Goal: Task Accomplishment & Management: Complete application form

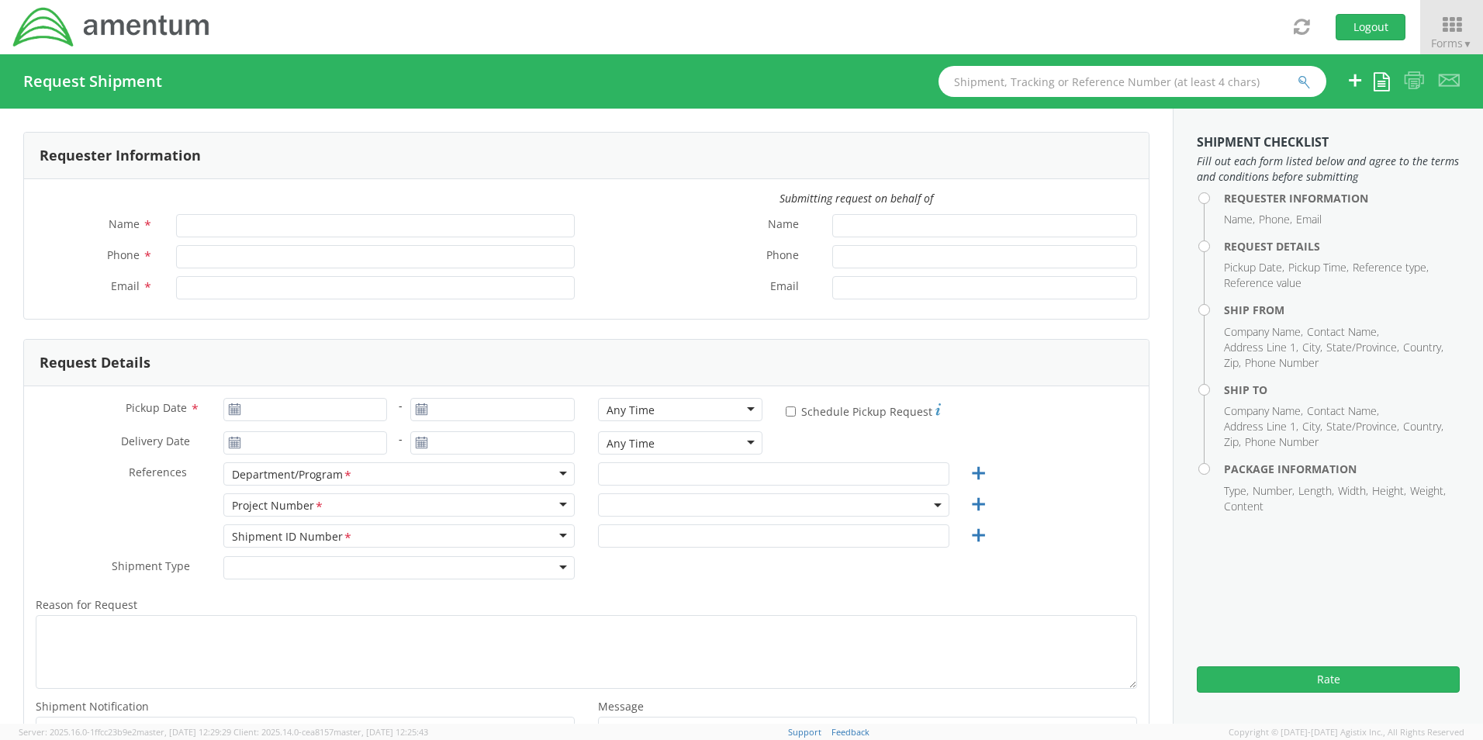
type input "[PERSON_NAME]"
type input "[PHONE_NUMBER]"
type input "[PERSON_NAME][EMAIL_ADDRESS][PERSON_NAME][DOMAIN_NAME]"
select select "OVHD.100837.00000"
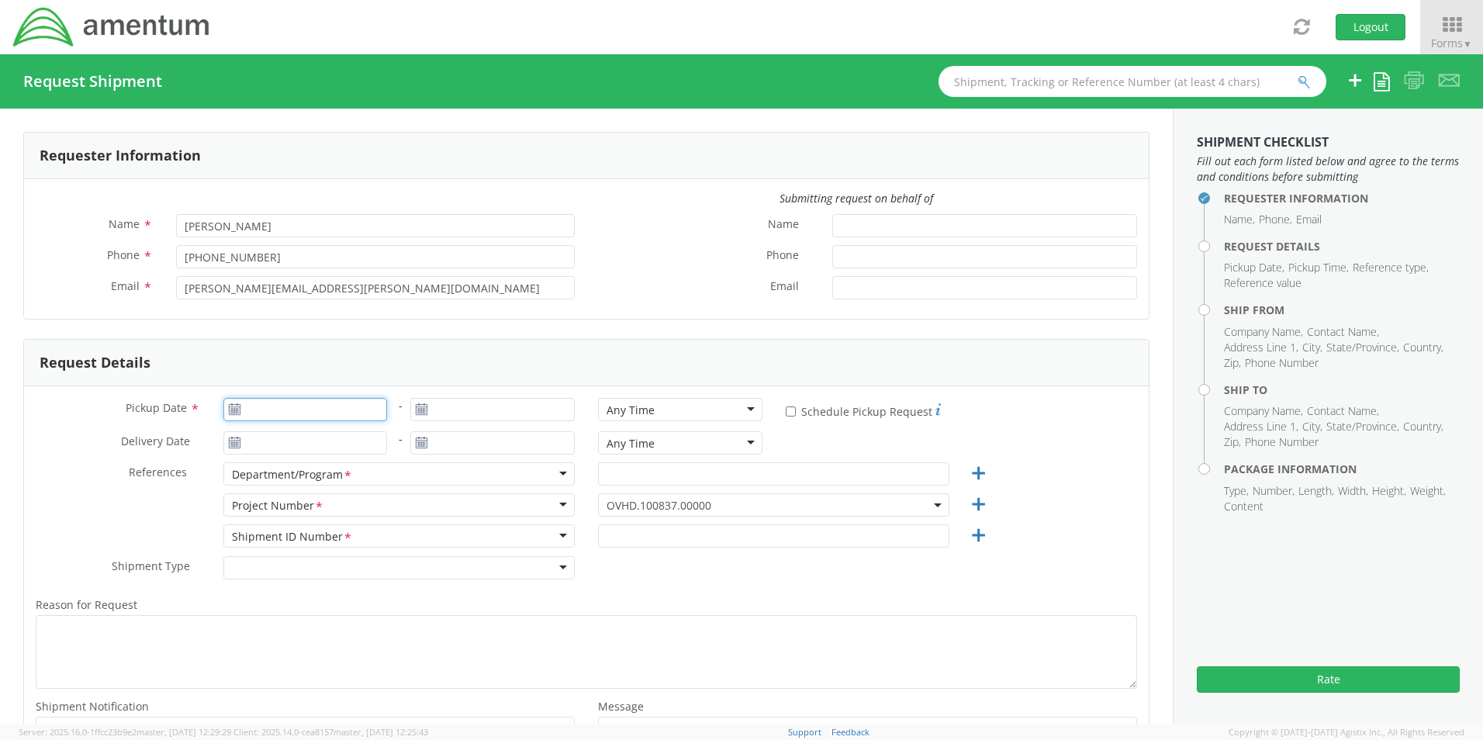
click at [313, 416] on input "Pickup Date *" at bounding box center [305, 409] width 164 height 23
type input "[DATE]"
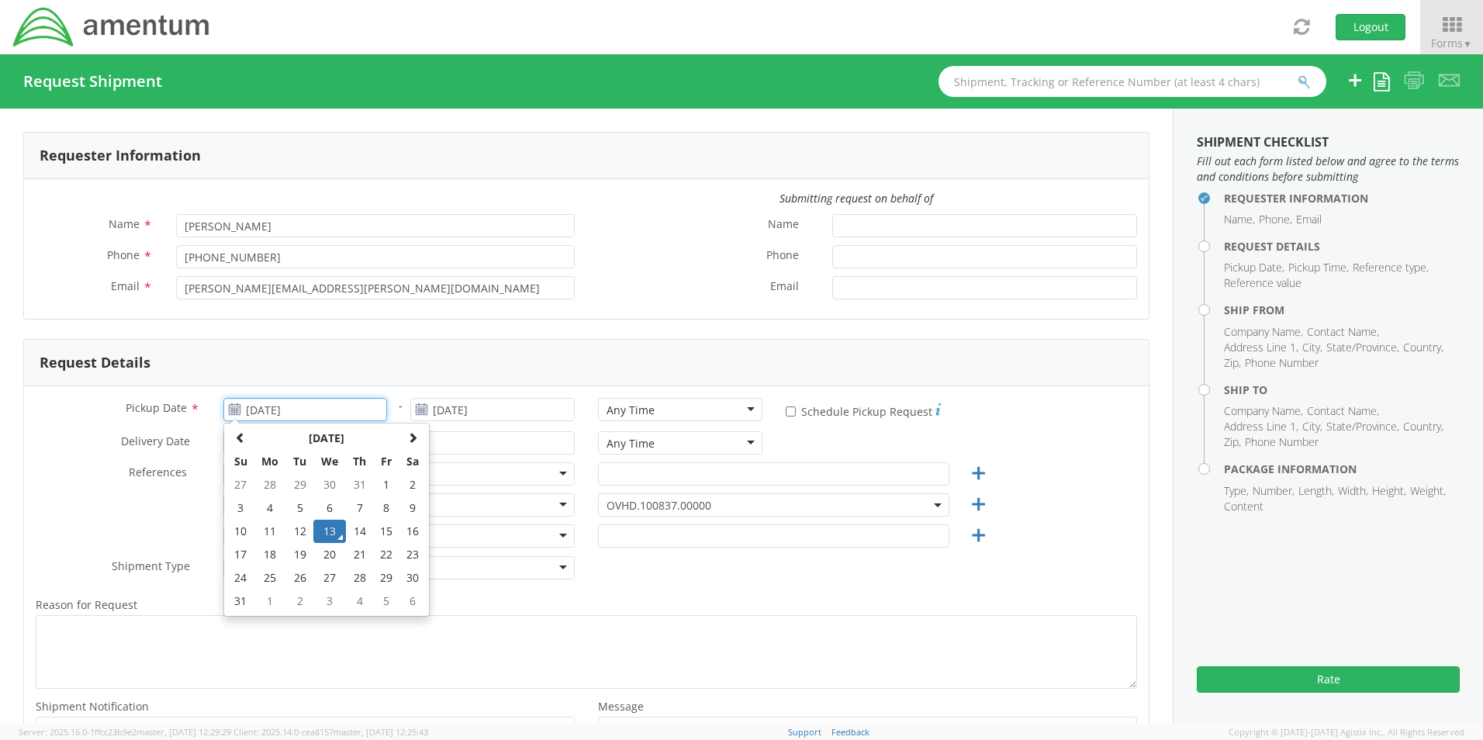
click at [321, 540] on td "13" at bounding box center [329, 530] width 33 height 23
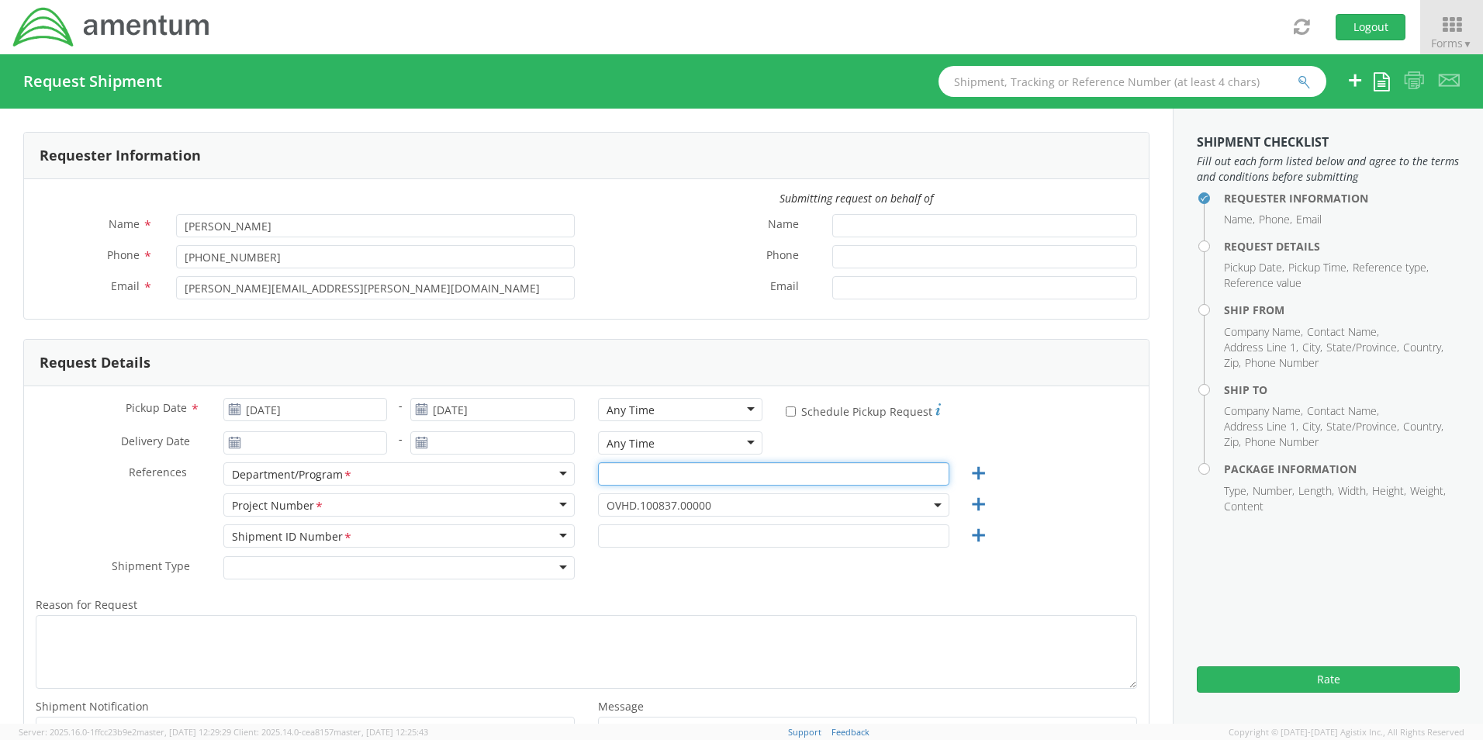
click at [706, 476] on input "text" at bounding box center [773, 473] width 351 height 23
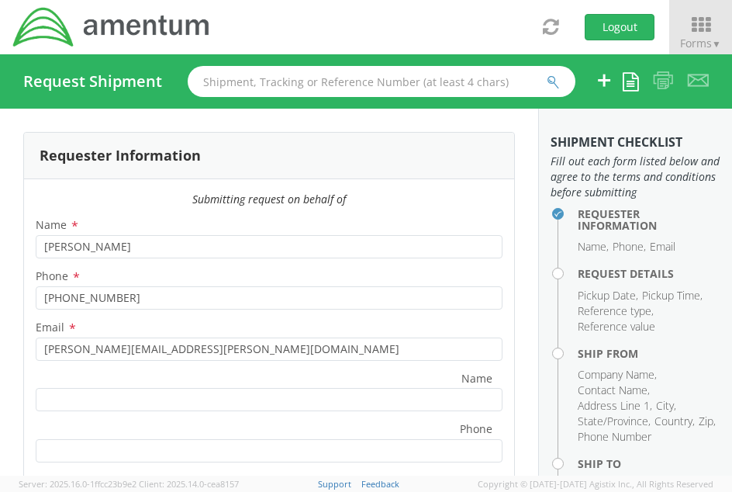
type input "APS-5 CONTRACT - [GEOGRAPHIC_DATA]"
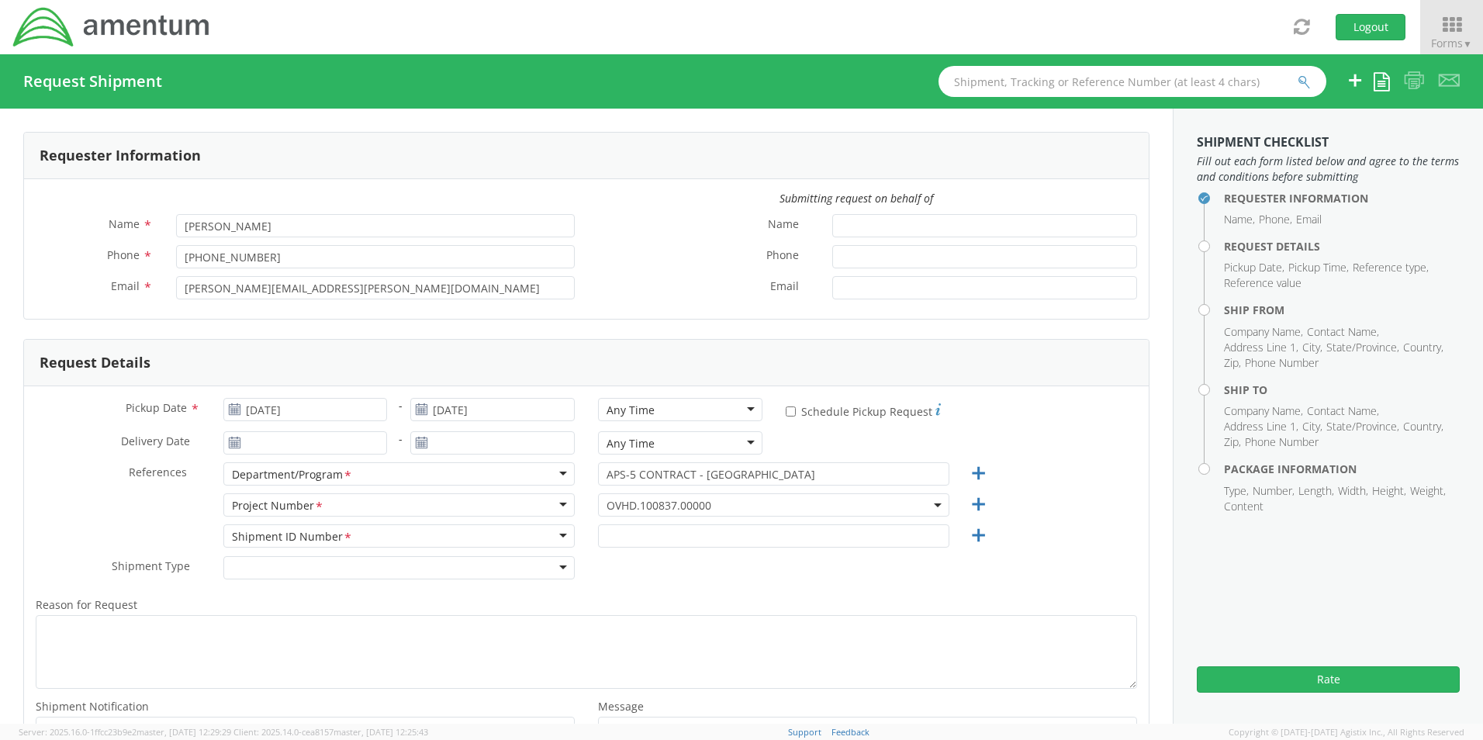
click at [718, 506] on span "OVHD.100837.00000" at bounding box center [773, 505] width 334 height 15
click at [677, 524] on input "search" at bounding box center [772, 530] width 340 height 23
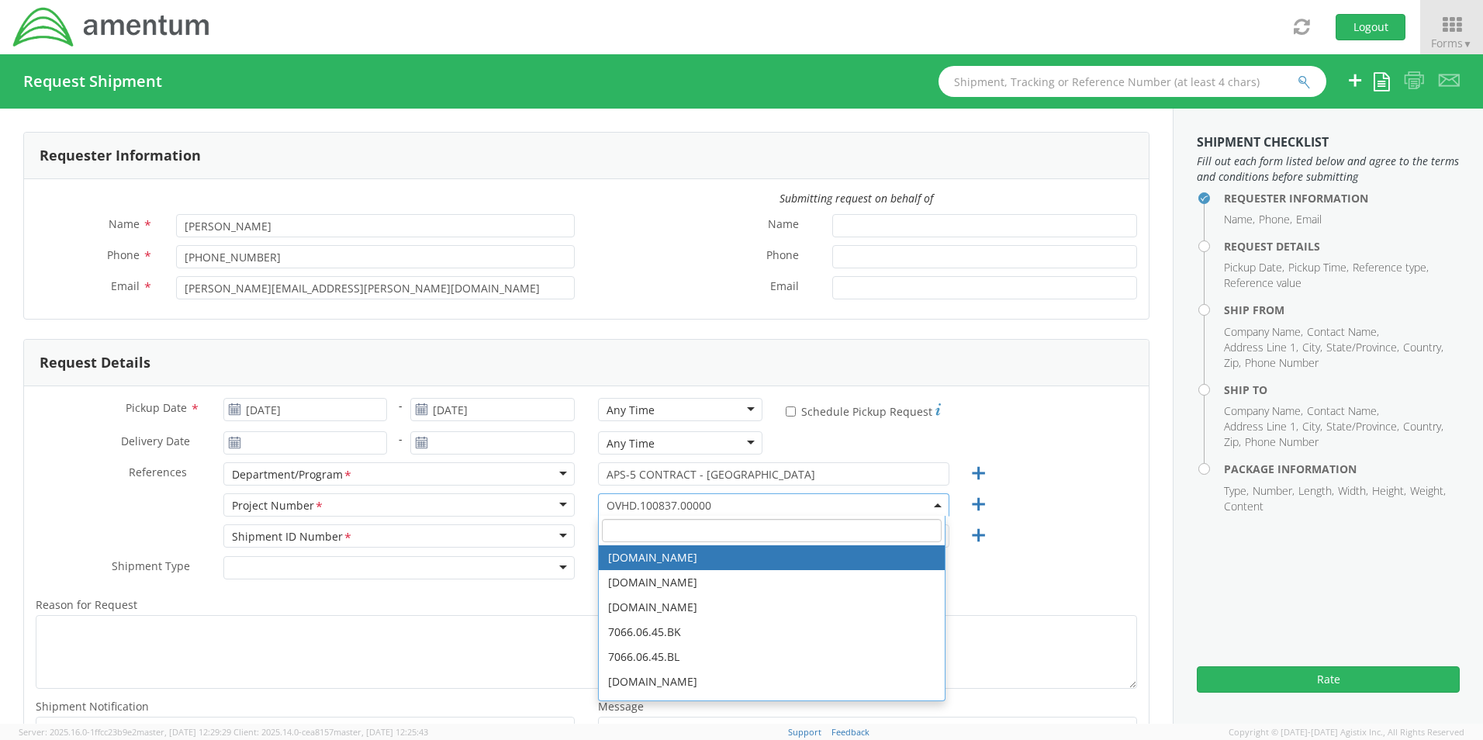
paste input "OVHD.100456.00000"
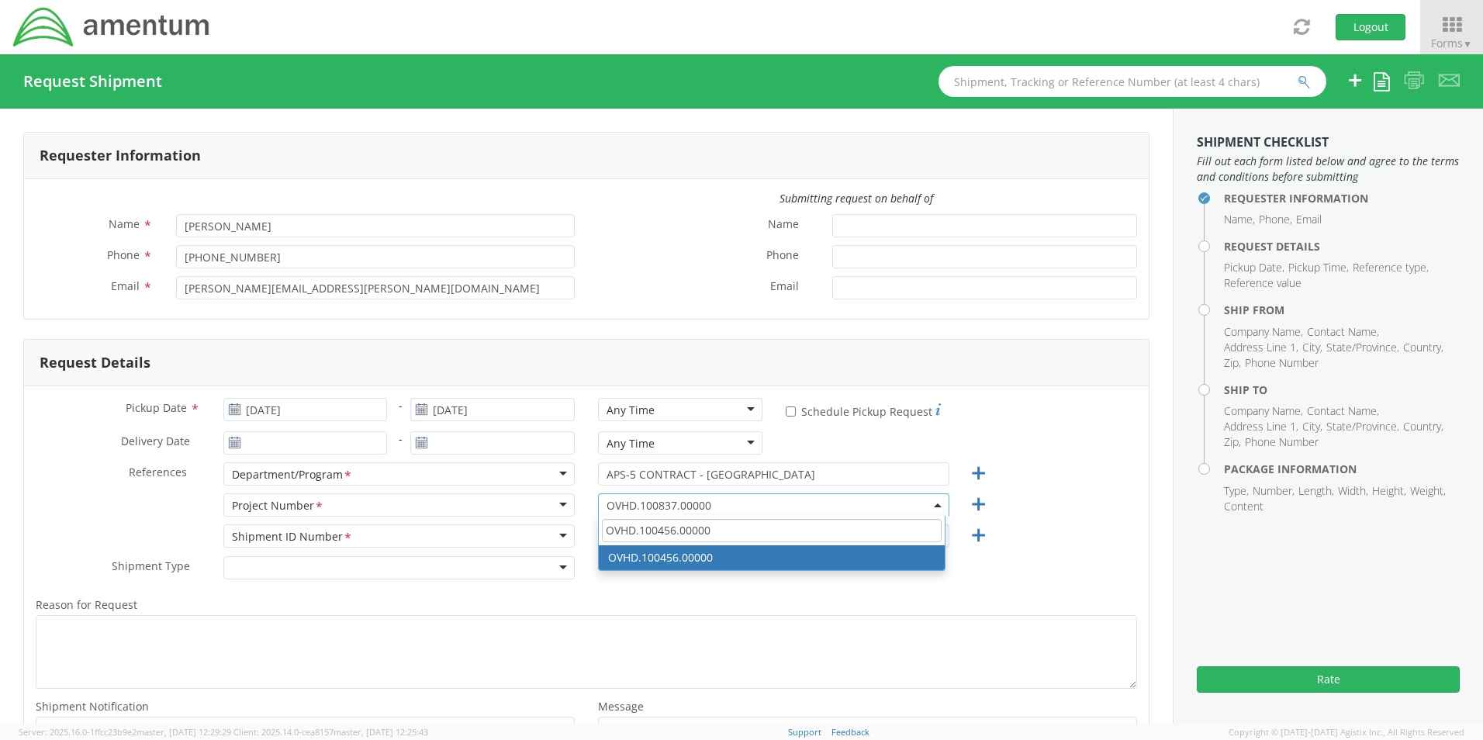
type input "OVHD.100456.00000"
select select "OVHD.100456.00000"
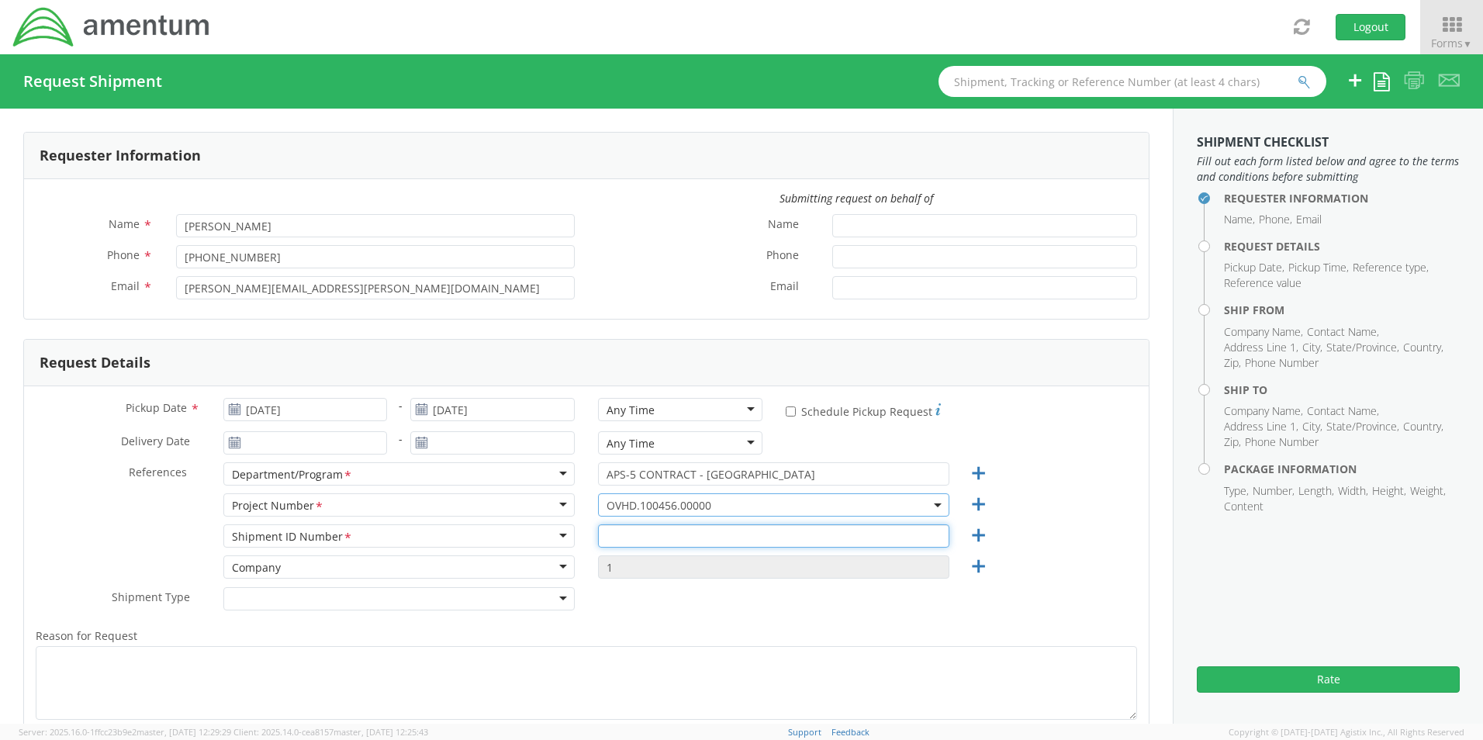
click at [714, 540] on input "text" at bounding box center [773, 535] width 351 height 23
type input "6 COMPLETED PCC PACKETS TO KWT"
click at [973, 568] on icon at bounding box center [977, 566] width 19 height 19
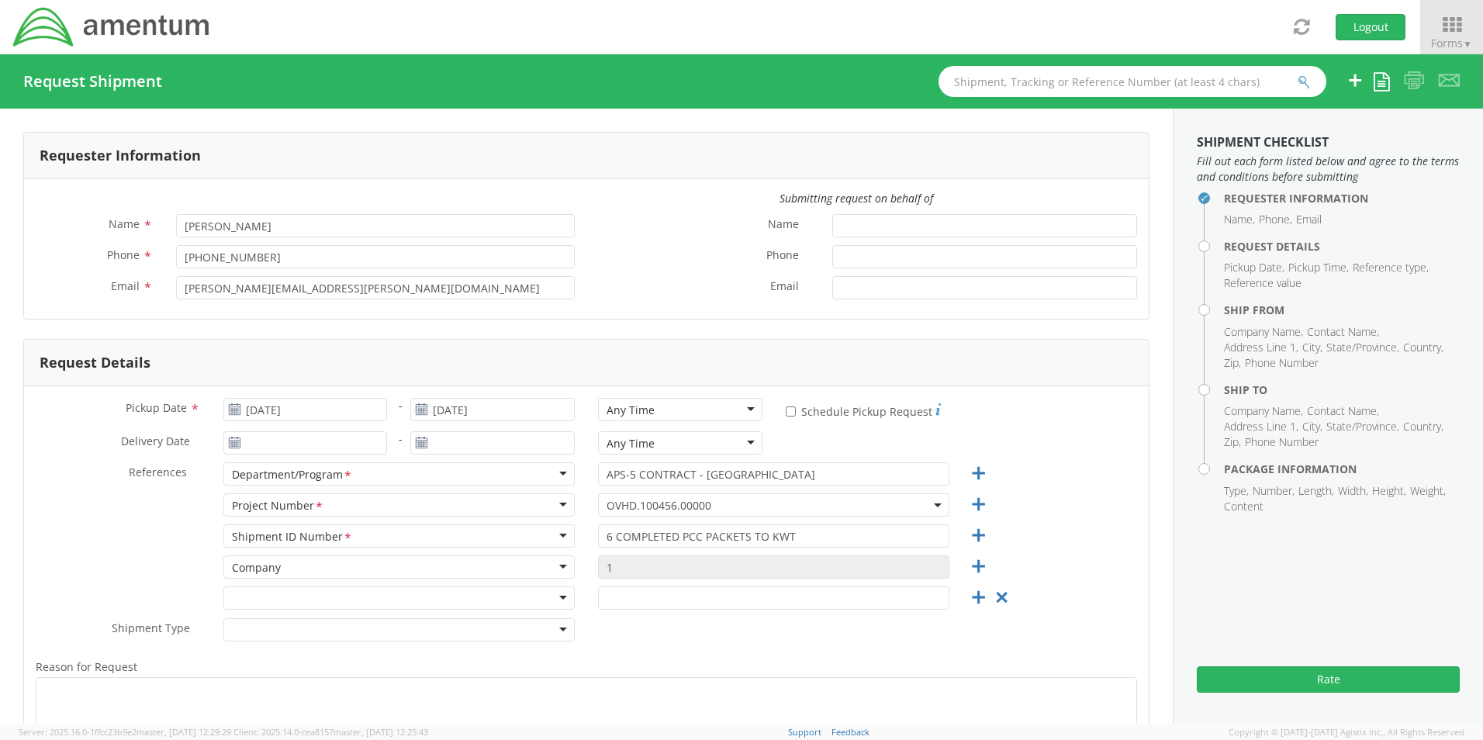
click at [539, 603] on div at bounding box center [398, 597] width 351 height 23
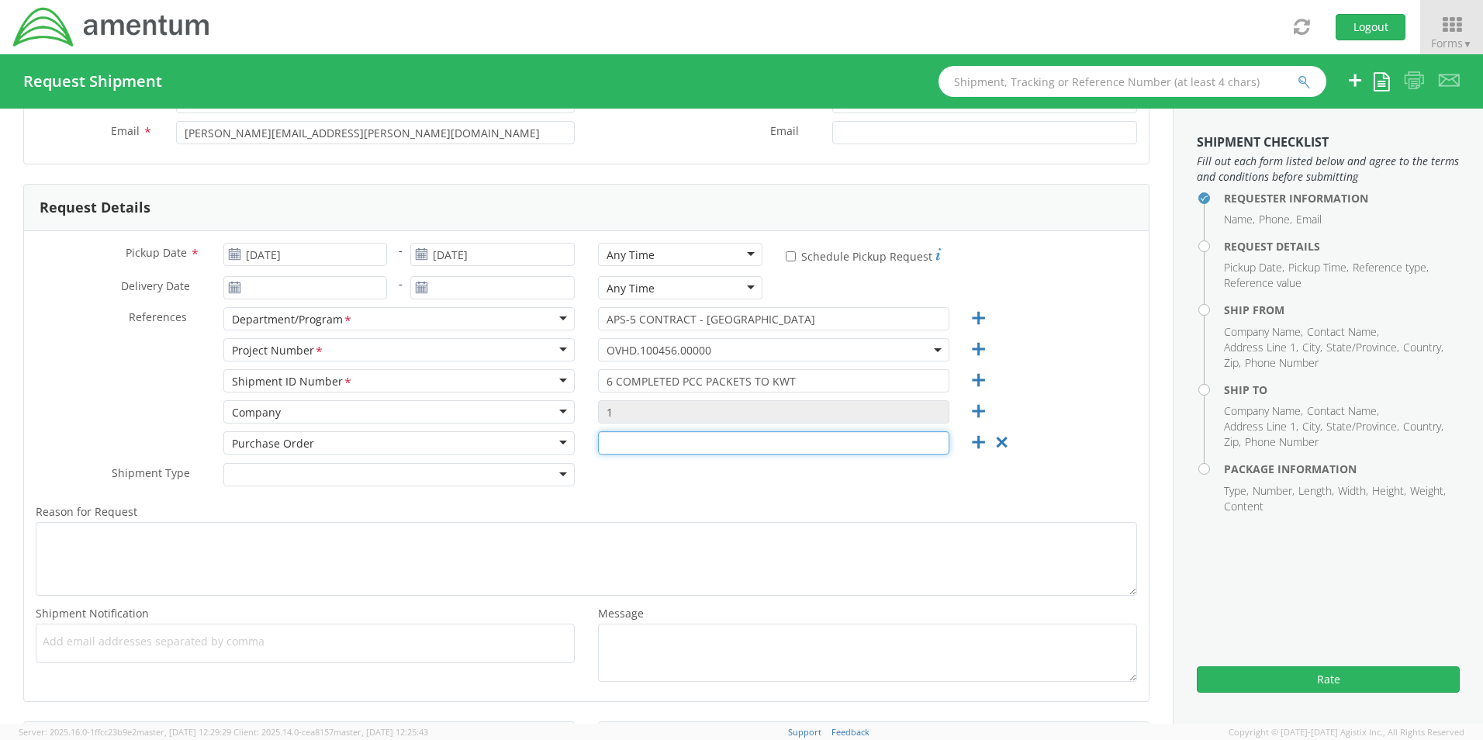
click at [663, 444] on input "text" at bounding box center [773, 442] width 351 height 23
type input "APS-5 - [PERSON_NAME] / [PERSON_NAME]"
click at [972, 447] on icon at bounding box center [977, 442] width 19 height 19
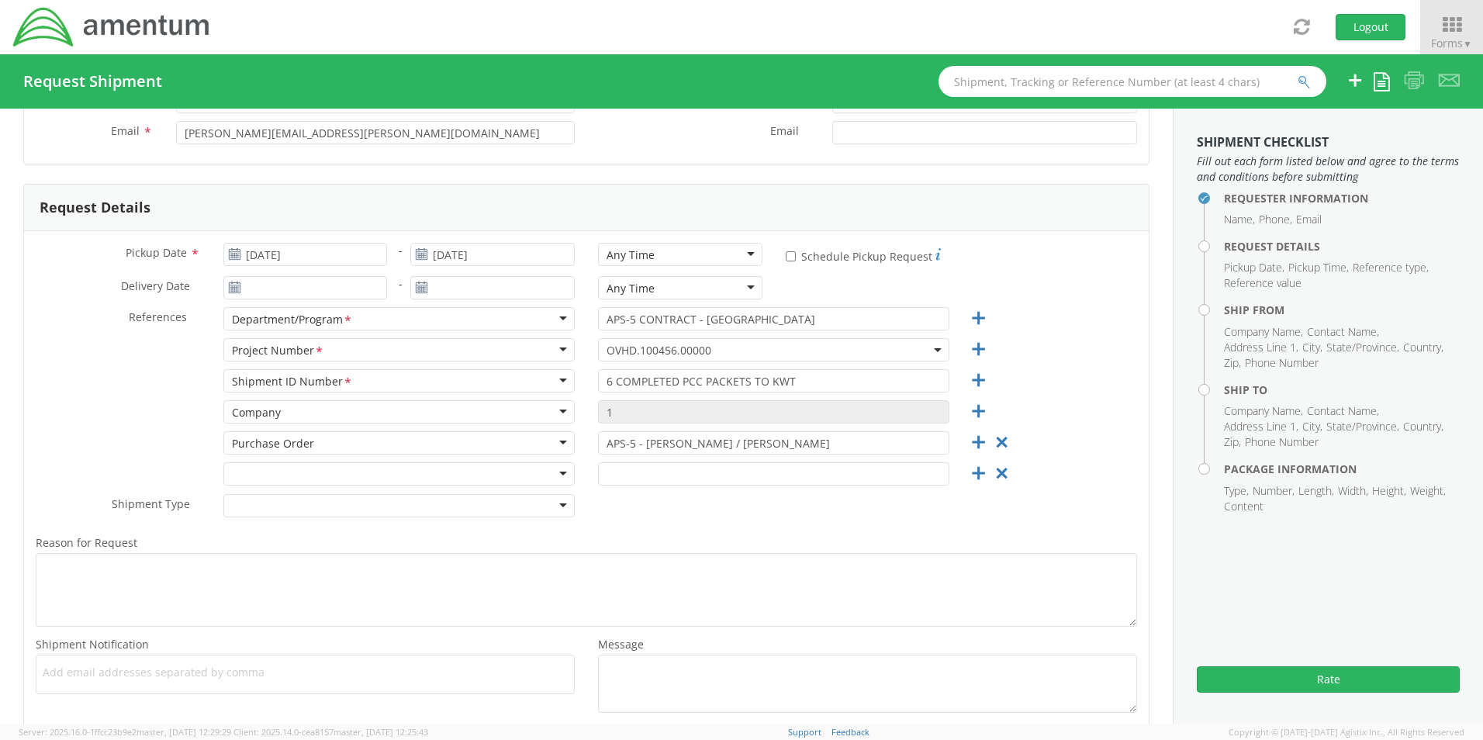
click at [528, 479] on div at bounding box center [398, 473] width 351 height 23
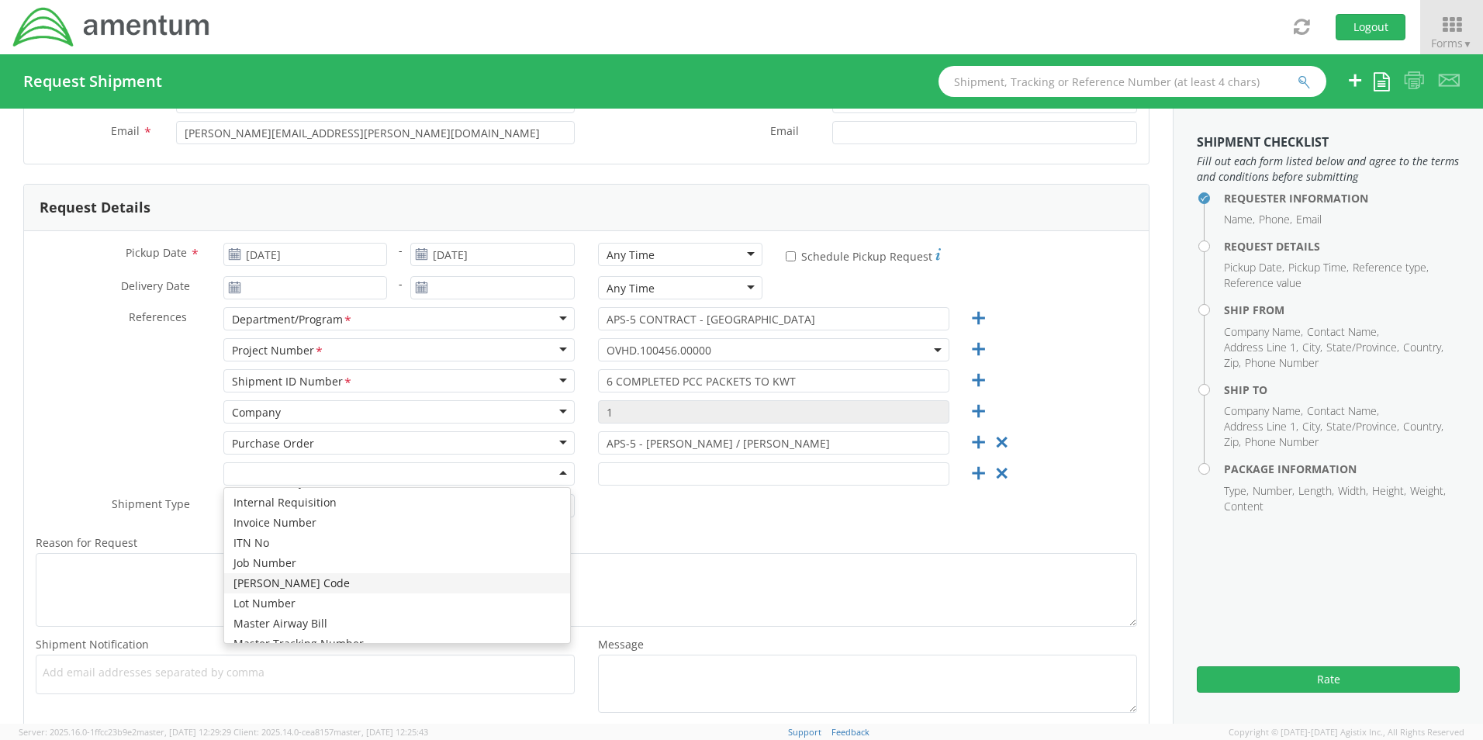
scroll to position [388, 0]
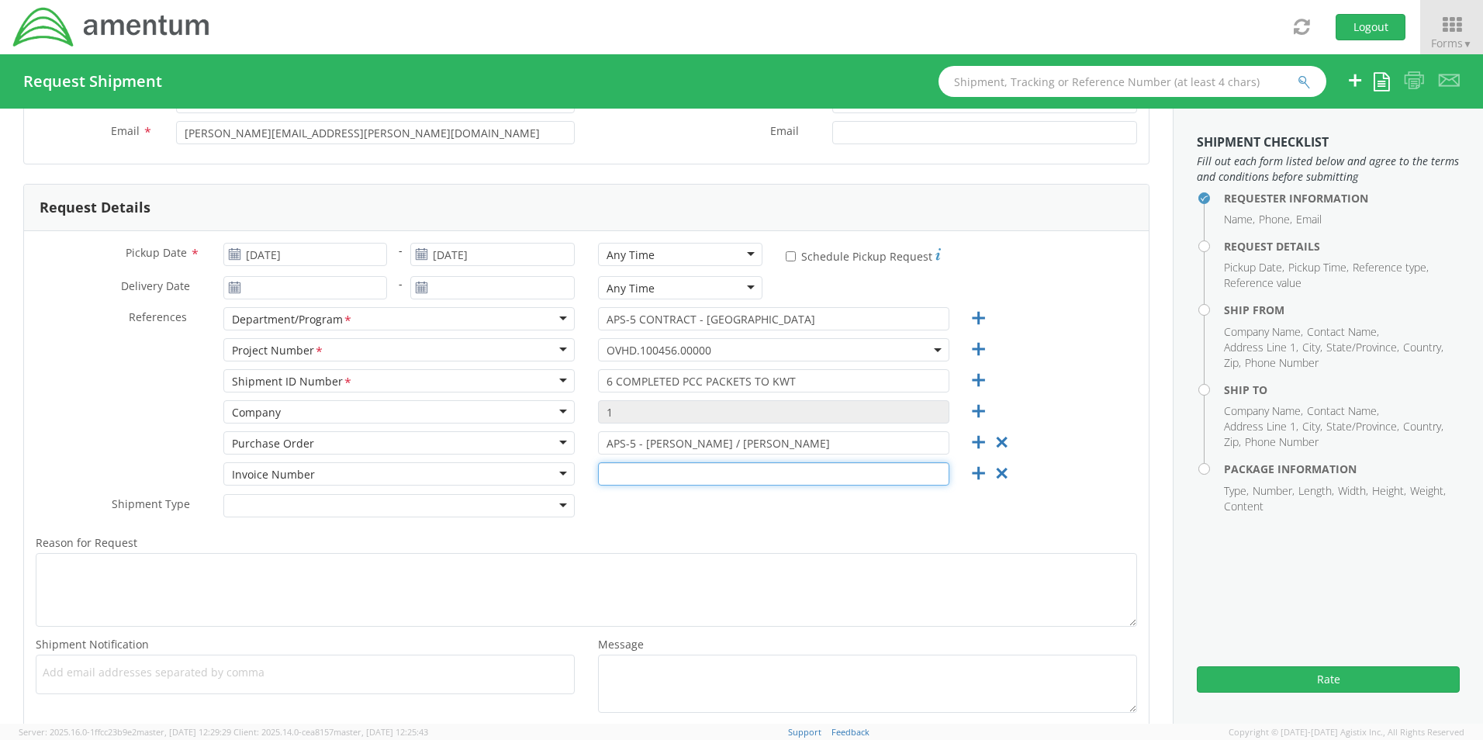
click at [645, 480] on input "text" at bounding box center [773, 473] width 351 height 23
click at [643, 469] on input "text" at bounding box center [773, 473] width 351 height 23
paste input "[PHONE_NUMBER]"
type input "[PHONE_NUMBER]"
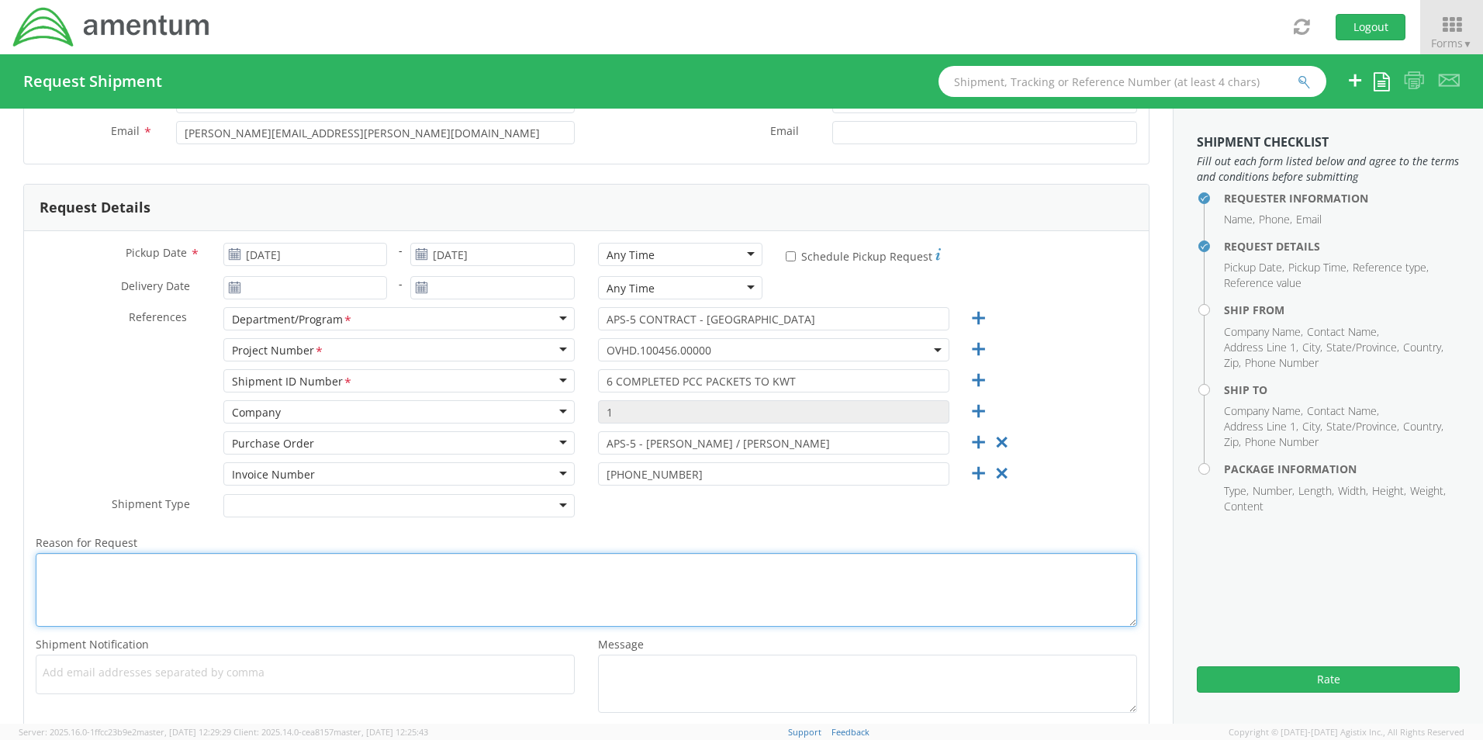
click at [201, 578] on textarea "Reason for Request *" at bounding box center [586, 590] width 1101 height 74
click at [92, 567] on textarea "Reason for Request *" at bounding box center [586, 590] width 1101 height 74
paste textarea "(6) Completed PCC - Visas: [PERSON_NAME] [PERSON_NAME] [PERSON_NAME]-[PERSON_NA…"
type textarea "(6) Completed PCC - Visas: [PERSON_NAME] [PERSON_NAME] [PERSON_NAME]-[PERSON_NA…"
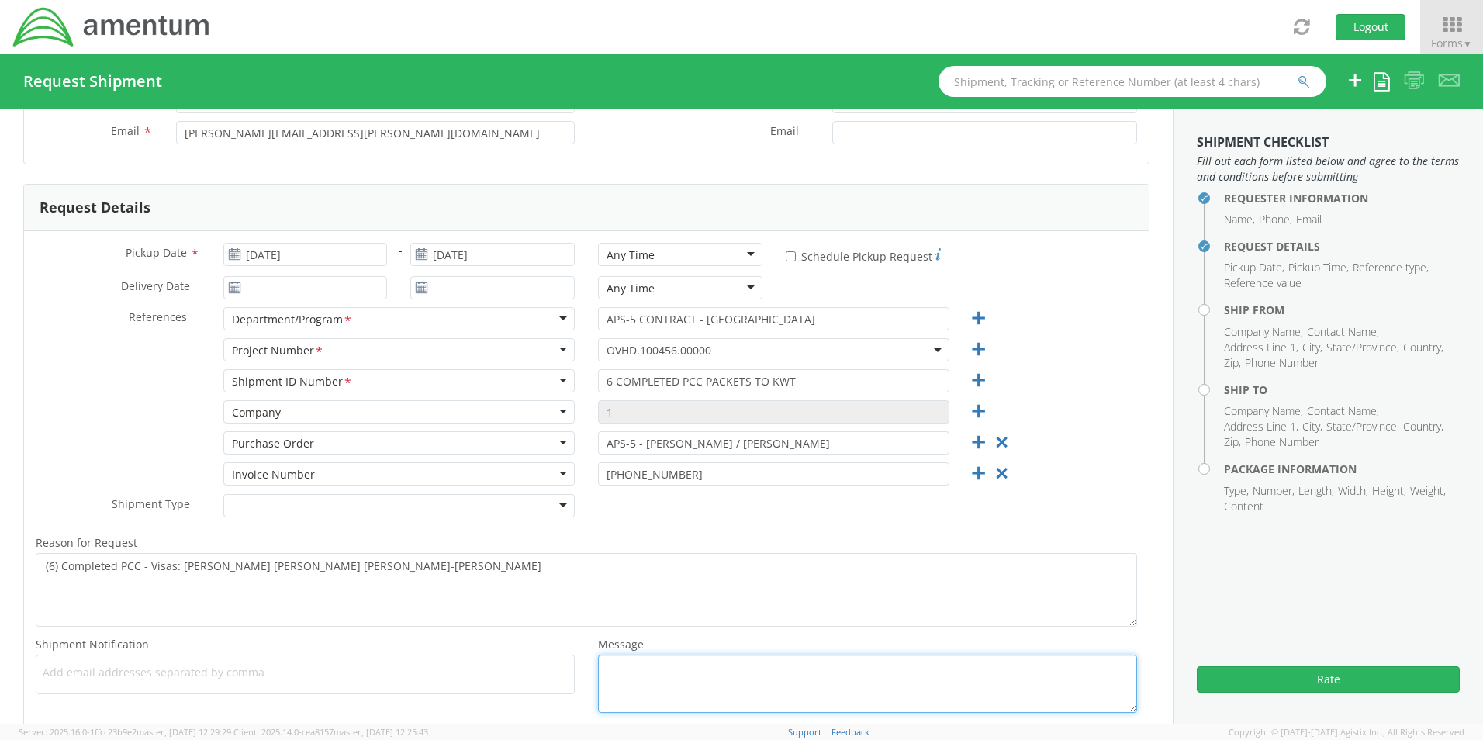
click at [632, 671] on textarea "Message *" at bounding box center [867, 683] width 539 height 58
paste textarea "(6) Completed PCC - Visas: [PERSON_NAME] [PERSON_NAME] [PERSON_NAME]-[PERSON_NA…"
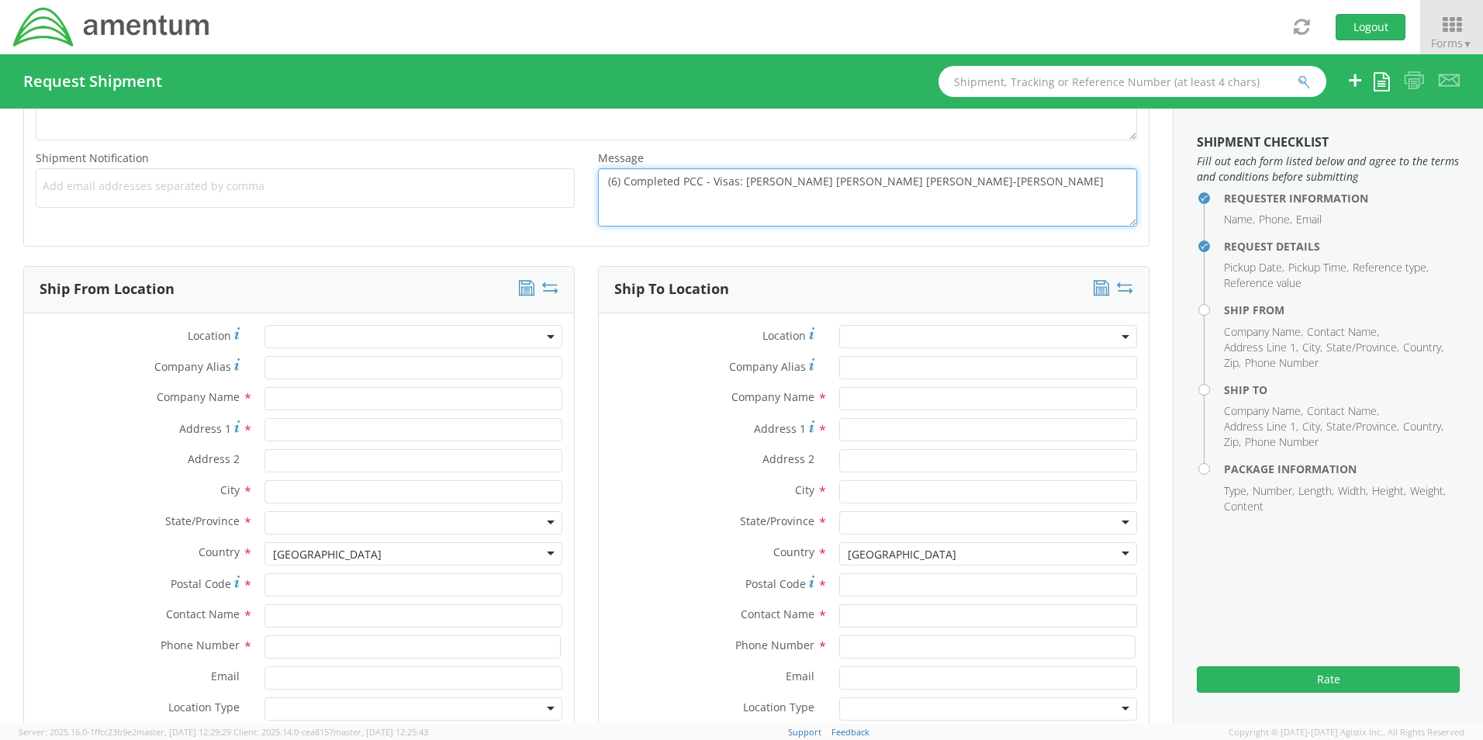
scroll to position [698, 0]
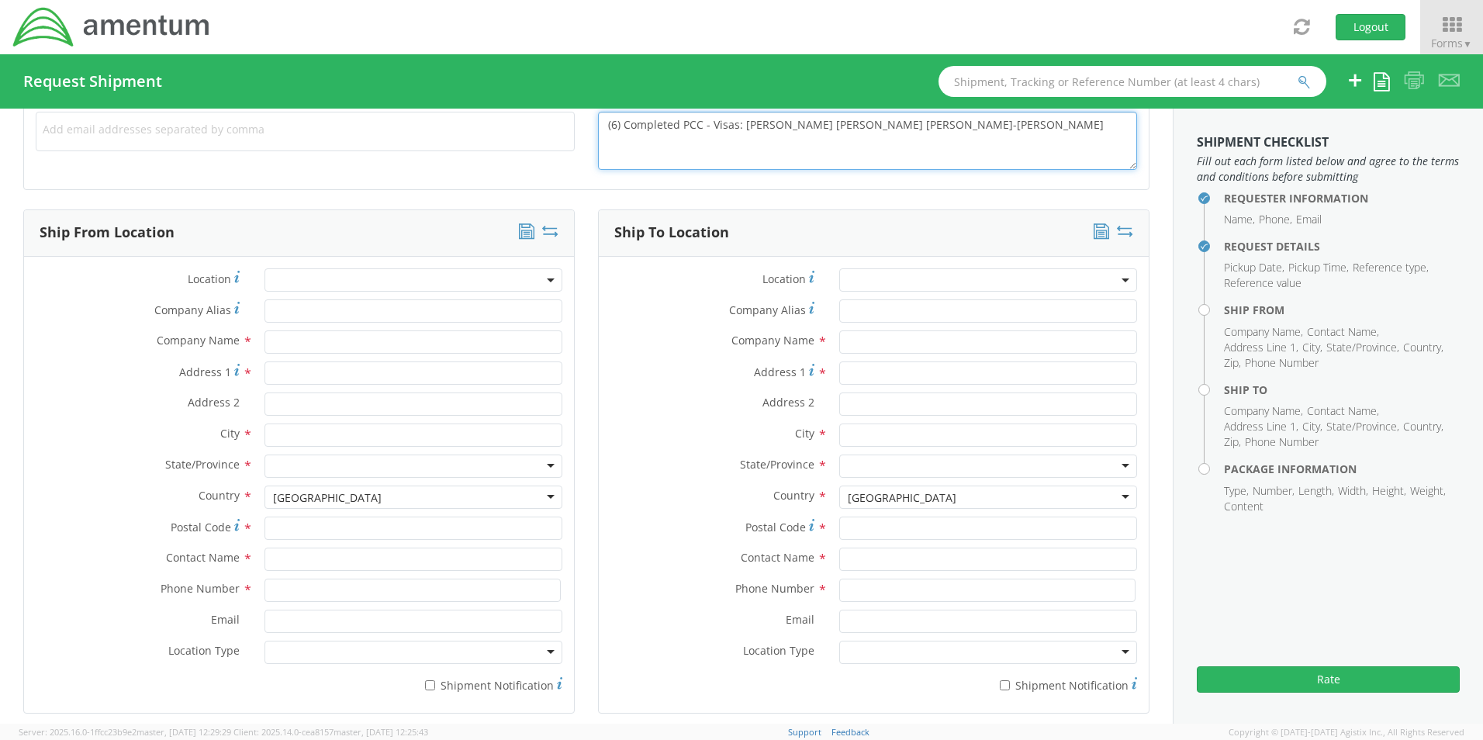
type textarea "(6) Completed PCC - Visas: [PERSON_NAME] [PERSON_NAME] [PERSON_NAME]-[PERSON_NA…"
click at [289, 347] on input "text" at bounding box center [413, 341] width 298 height 23
drag, startPoint x: 340, startPoint y: 340, endPoint x: 216, endPoint y: 326, distance: 124.8
click at [216, 326] on div "Location * Company Alias * Company Name * TRAVEL TRA Address 1 * Address 2 * Ci…" at bounding box center [299, 484] width 550 height 433
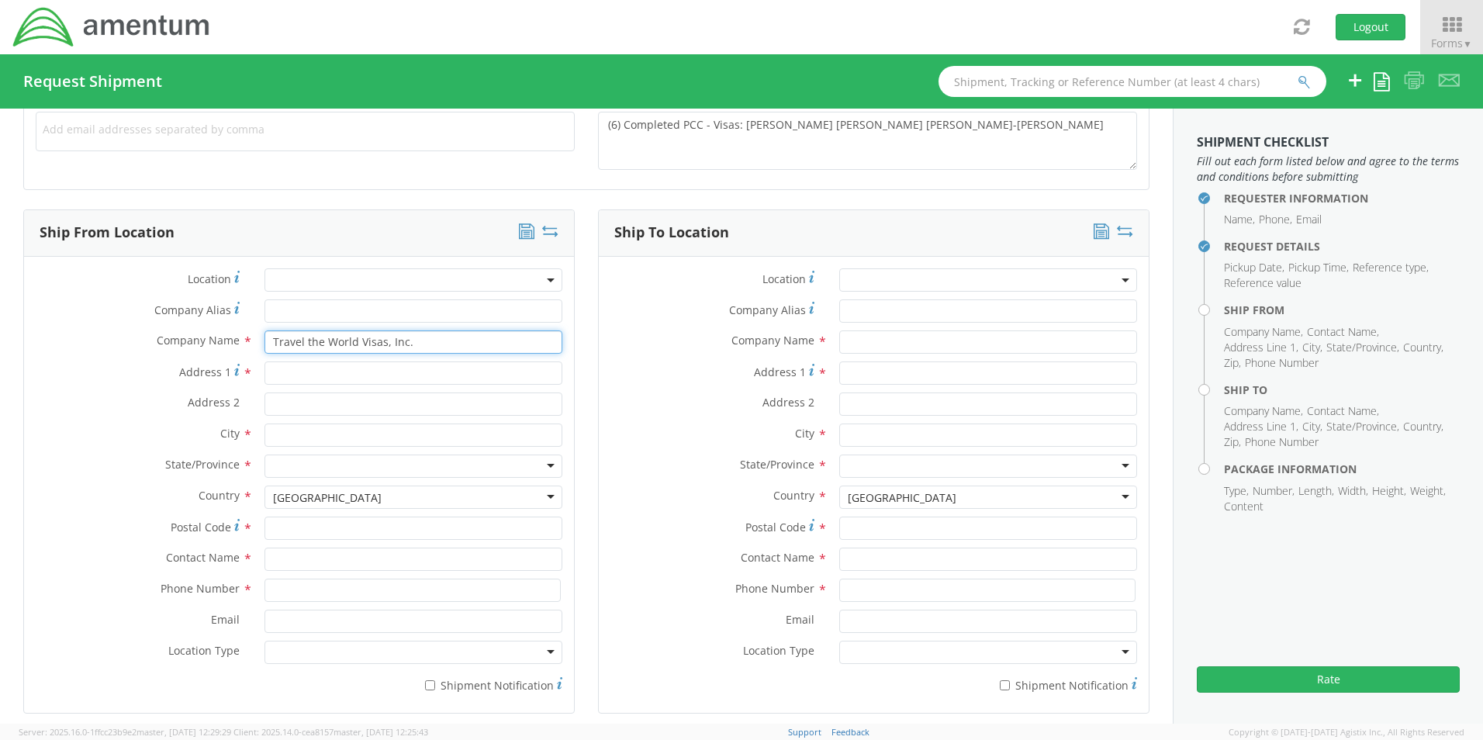
type input "Travel the World Visas, Inc."
click at [314, 374] on input "Address 1 *" at bounding box center [413, 372] width 298 height 23
click at [283, 340] on input "Travel the World Visas, Inc." at bounding box center [413, 341] width 298 height 23
click at [427, 341] on input "Travel the World Visas, Inc." at bounding box center [413, 341] width 298 height 23
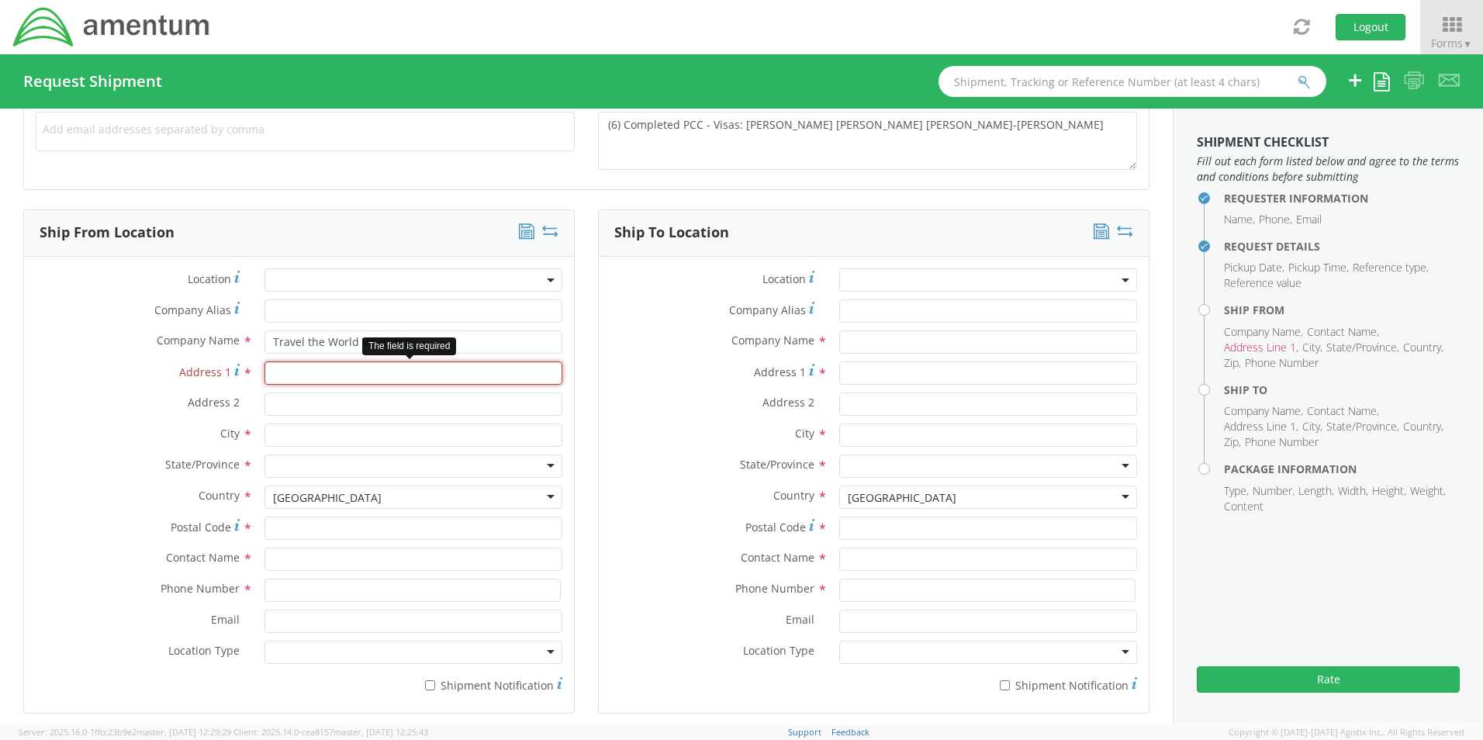
click at [304, 375] on input "Address 1 *" at bounding box center [413, 372] width 298 height 23
click at [284, 379] on input "Address 1 *" at bounding box center [413, 372] width 298 height 23
paste input "[STREET_ADDRESS]"
type input "[STREET_ADDRESS]"
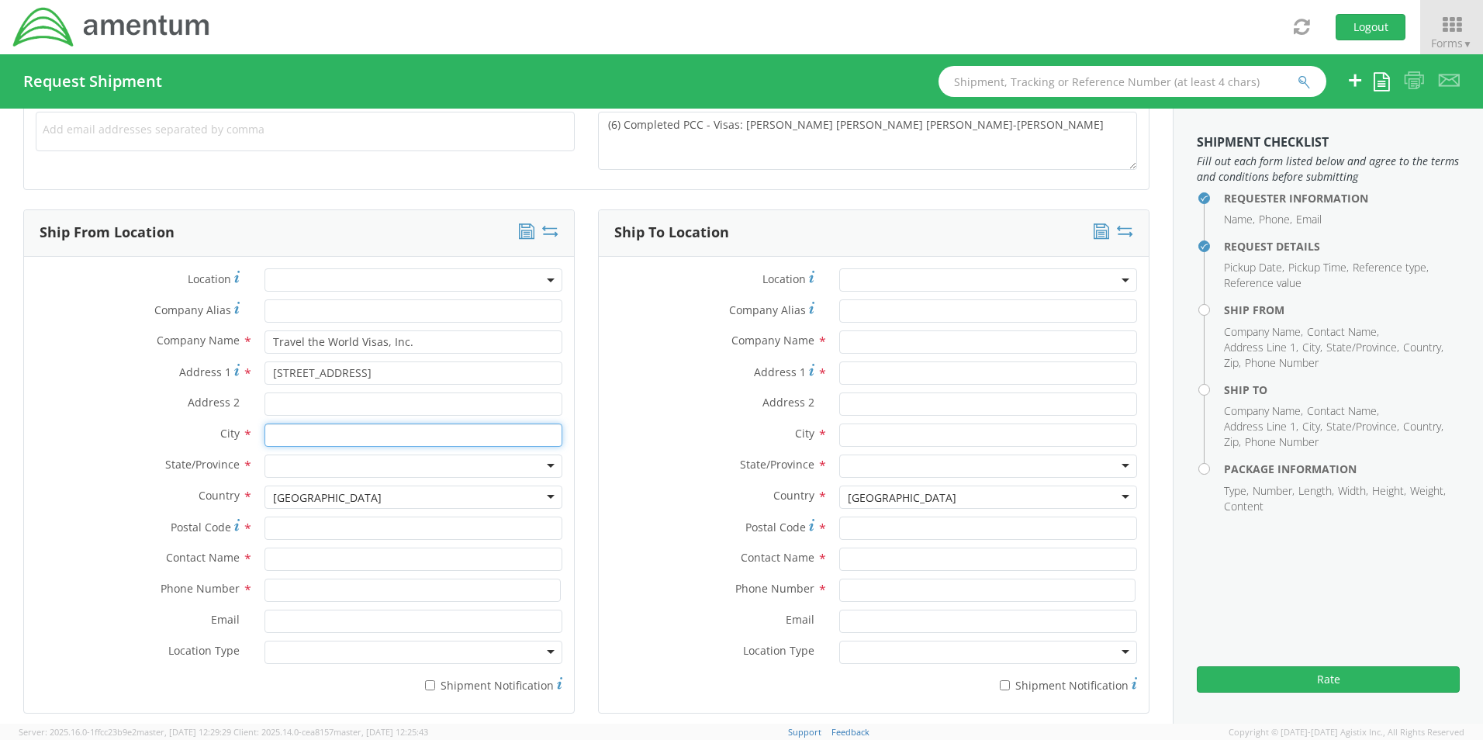
click at [288, 435] on input "text" at bounding box center [413, 434] width 298 height 23
click at [278, 436] on input "text" at bounding box center [413, 434] width 298 height 23
paste input "[US_STATE]"
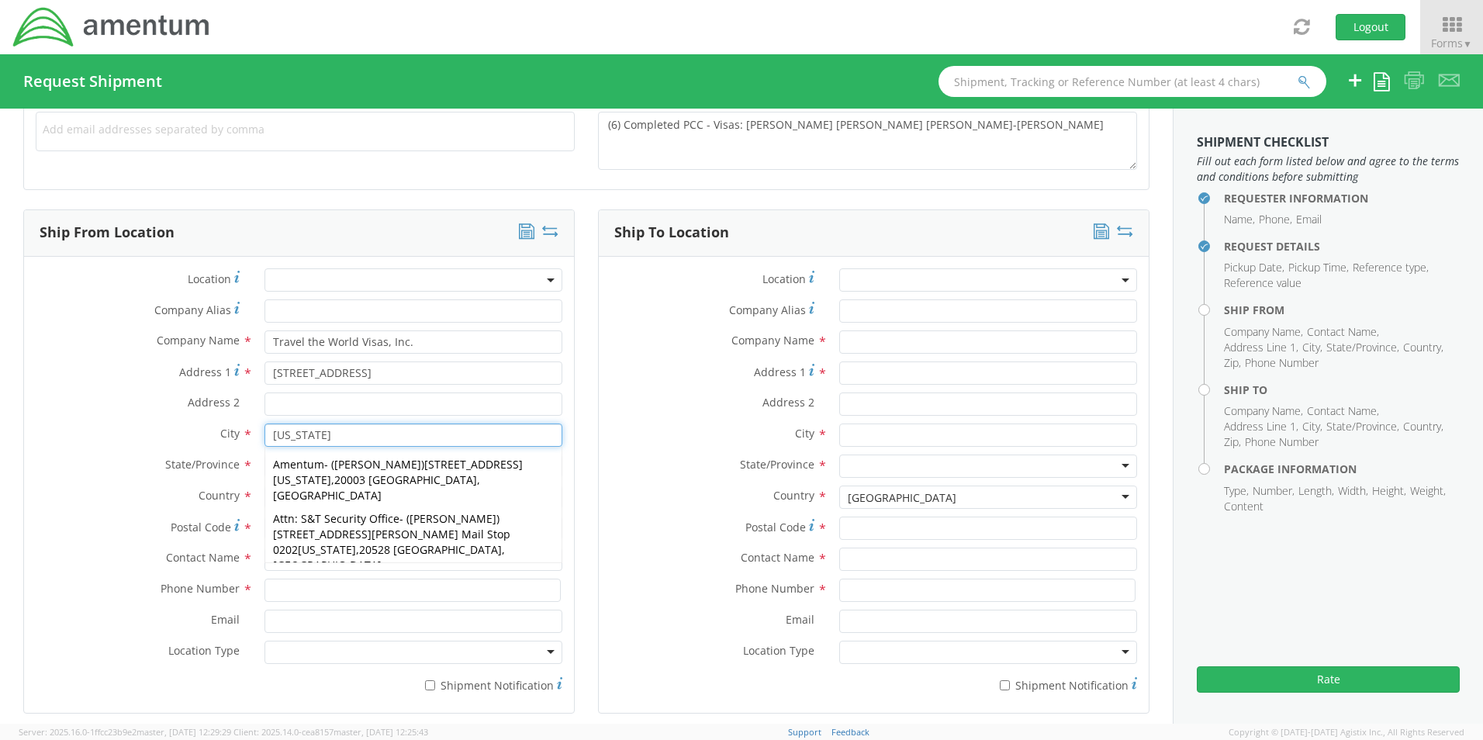
type input "[US_STATE]"
click at [81, 424] on label "City *" at bounding box center [138, 433] width 229 height 20
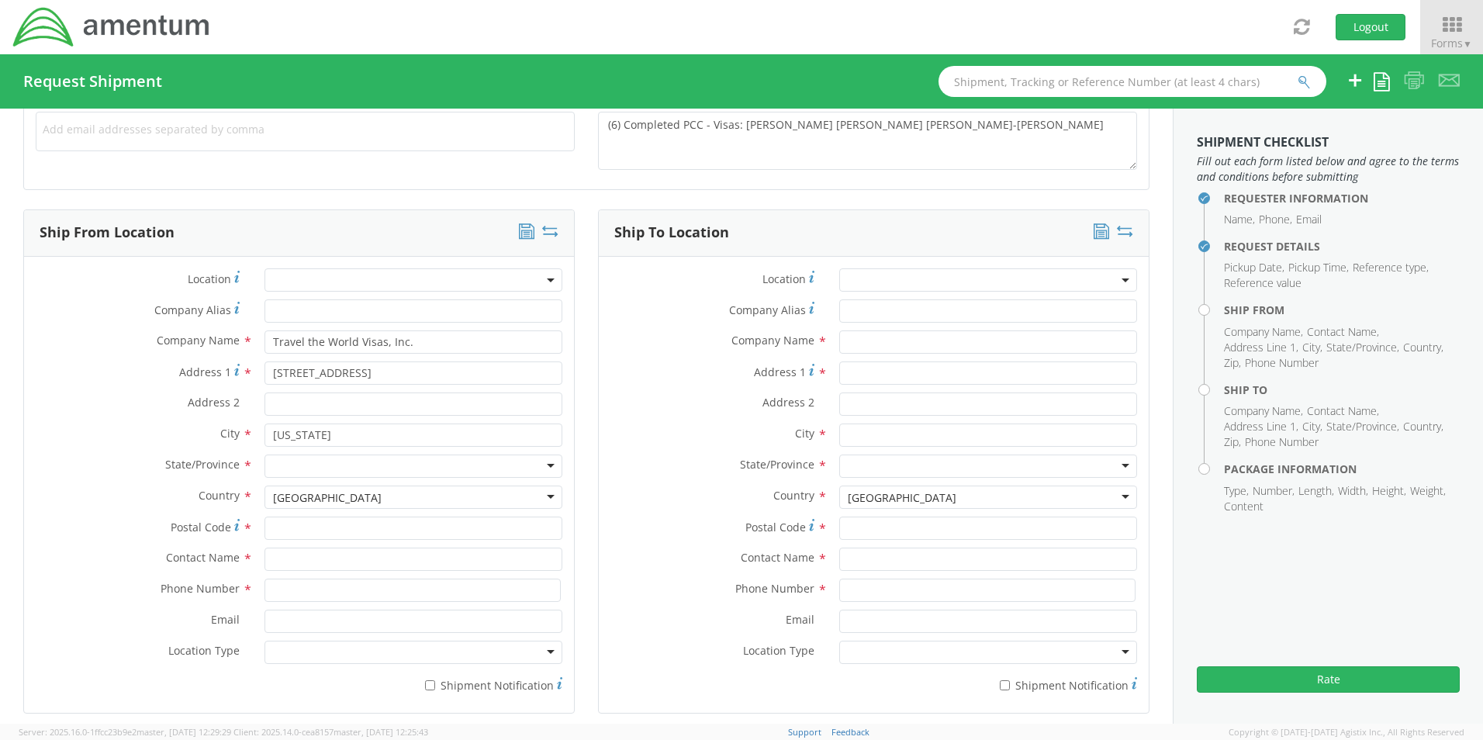
click at [285, 464] on div at bounding box center [413, 465] width 298 height 23
click at [296, 519] on input "Postal Code *" at bounding box center [413, 527] width 298 height 23
type input "20009"
click at [307, 560] on input "text" at bounding box center [413, 558] width 298 height 23
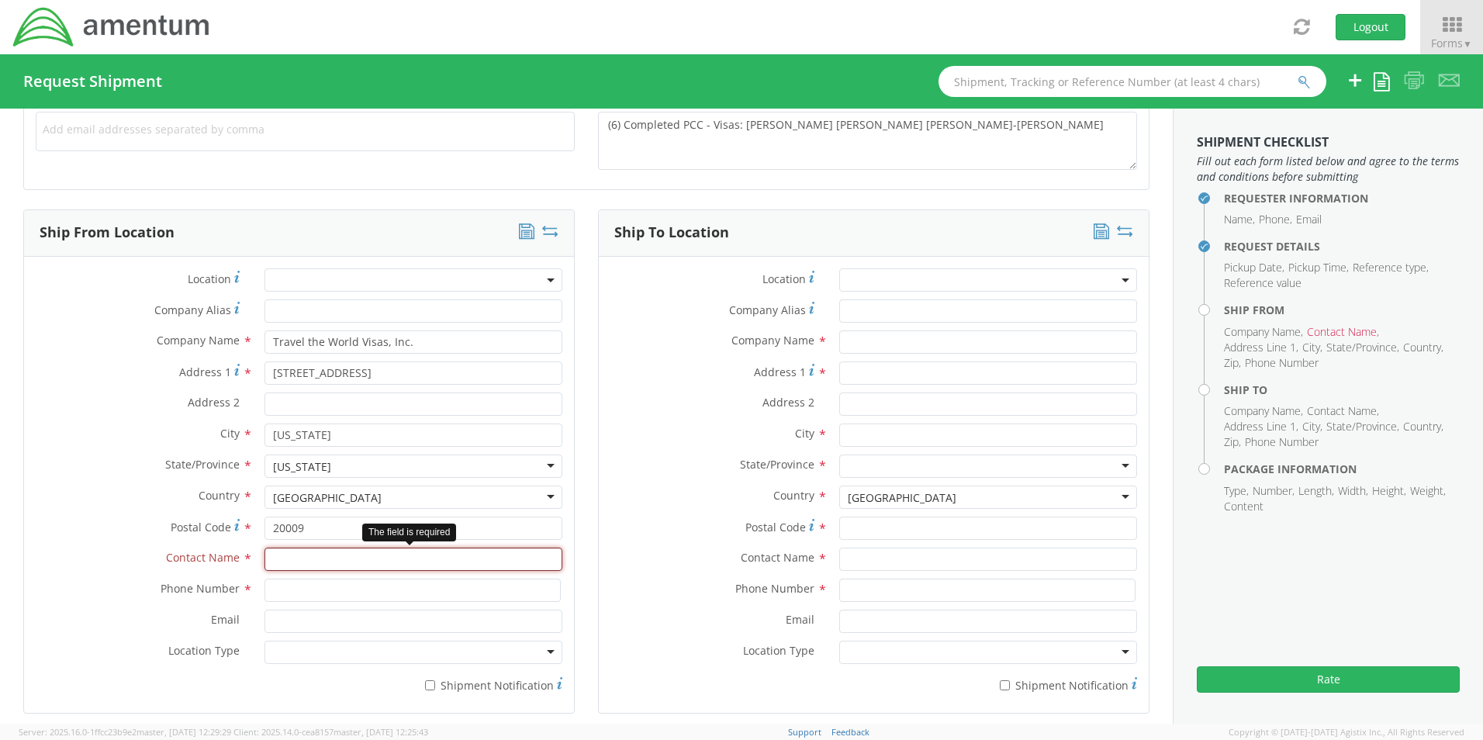
click at [326, 561] on input "text" at bounding box center [413, 558] width 298 height 23
paste input "[PERSON_NAME] [PERSON_NAME]"
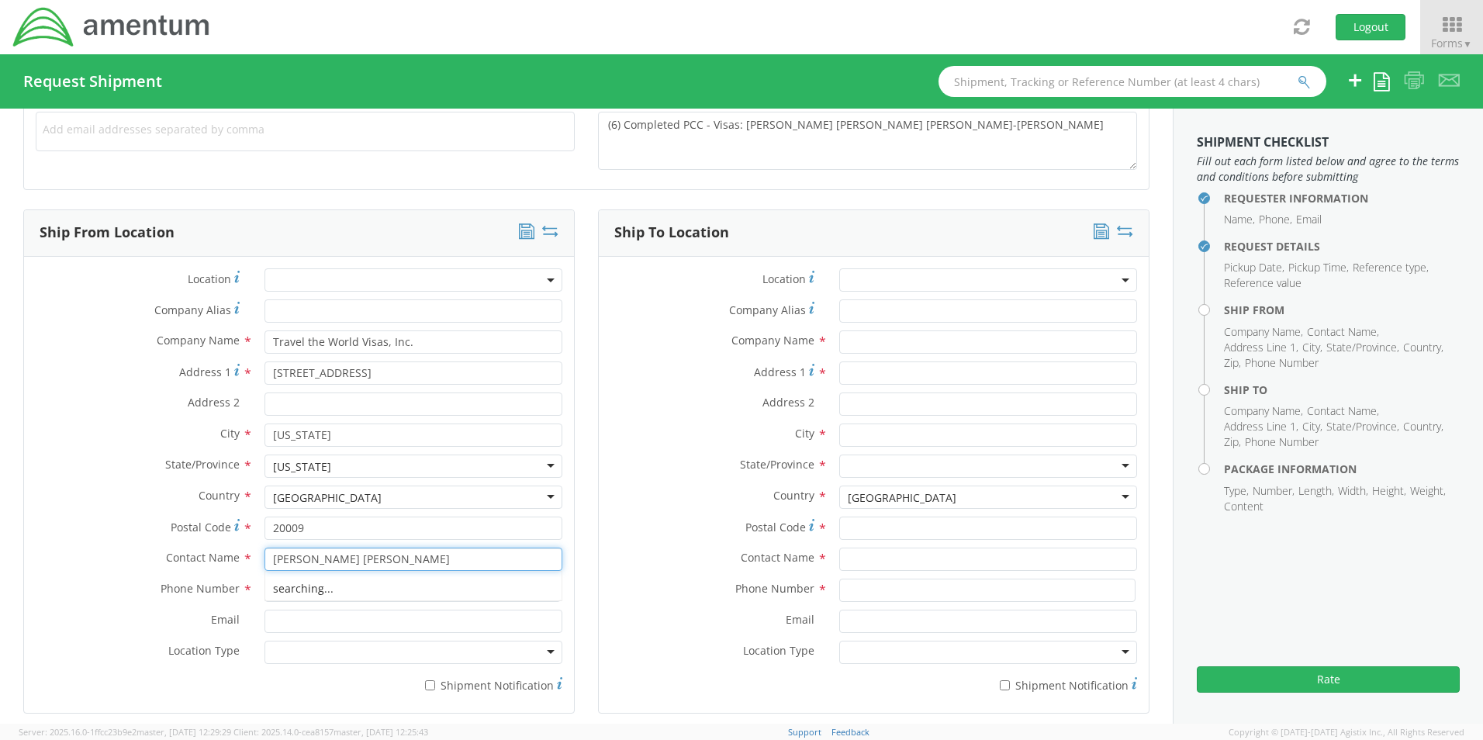
type input "[PERSON_NAME] [PERSON_NAME]"
click at [297, 589] on input at bounding box center [412, 589] width 296 height 23
paste input "2022238822"
type input "2022238822"
click at [309, 626] on input "Email *" at bounding box center [413, 620] width 298 height 23
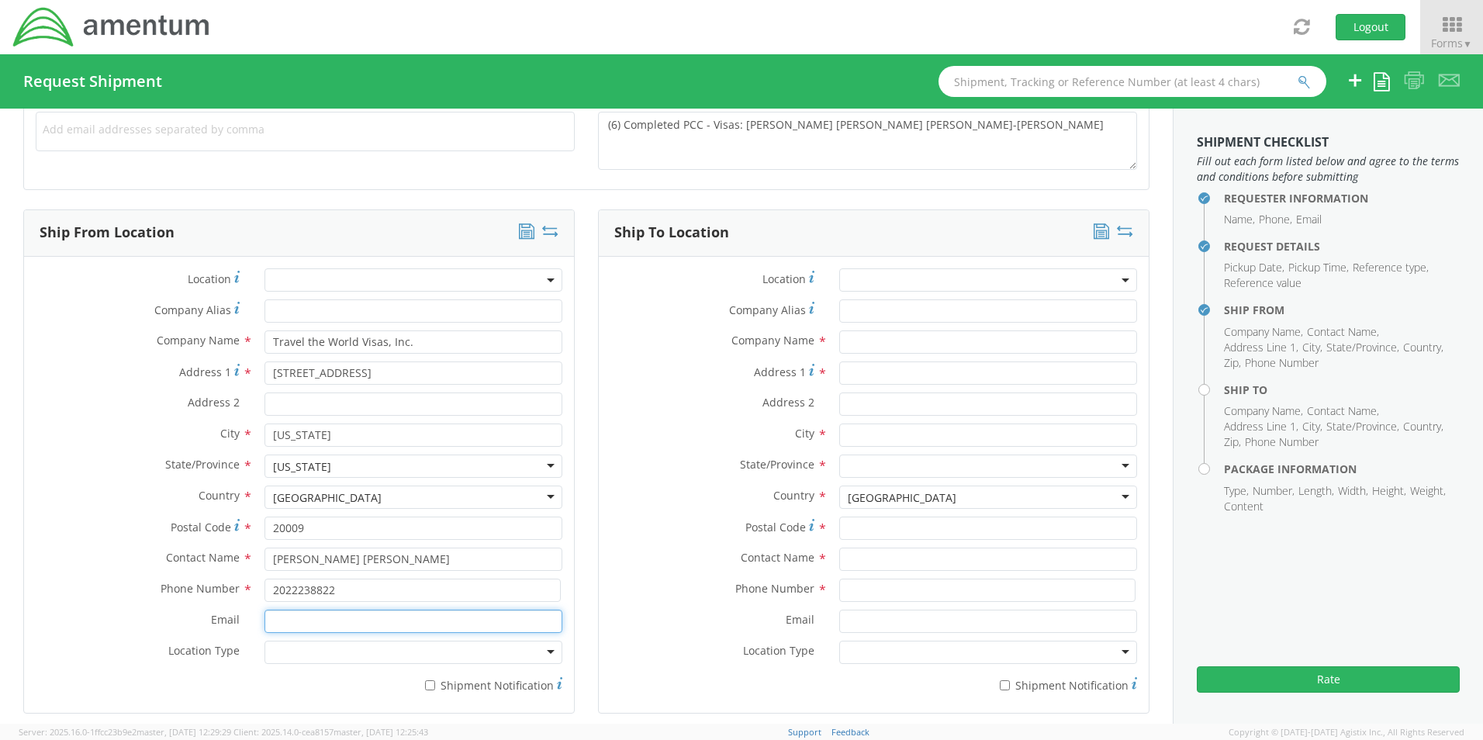
paste input "[PERSON_NAME][EMAIL_ADDRESS][DOMAIN_NAME]"
type input "[PERSON_NAME][EMAIL_ADDRESS][DOMAIN_NAME]"
click at [543, 649] on div at bounding box center [413, 651] width 298 height 23
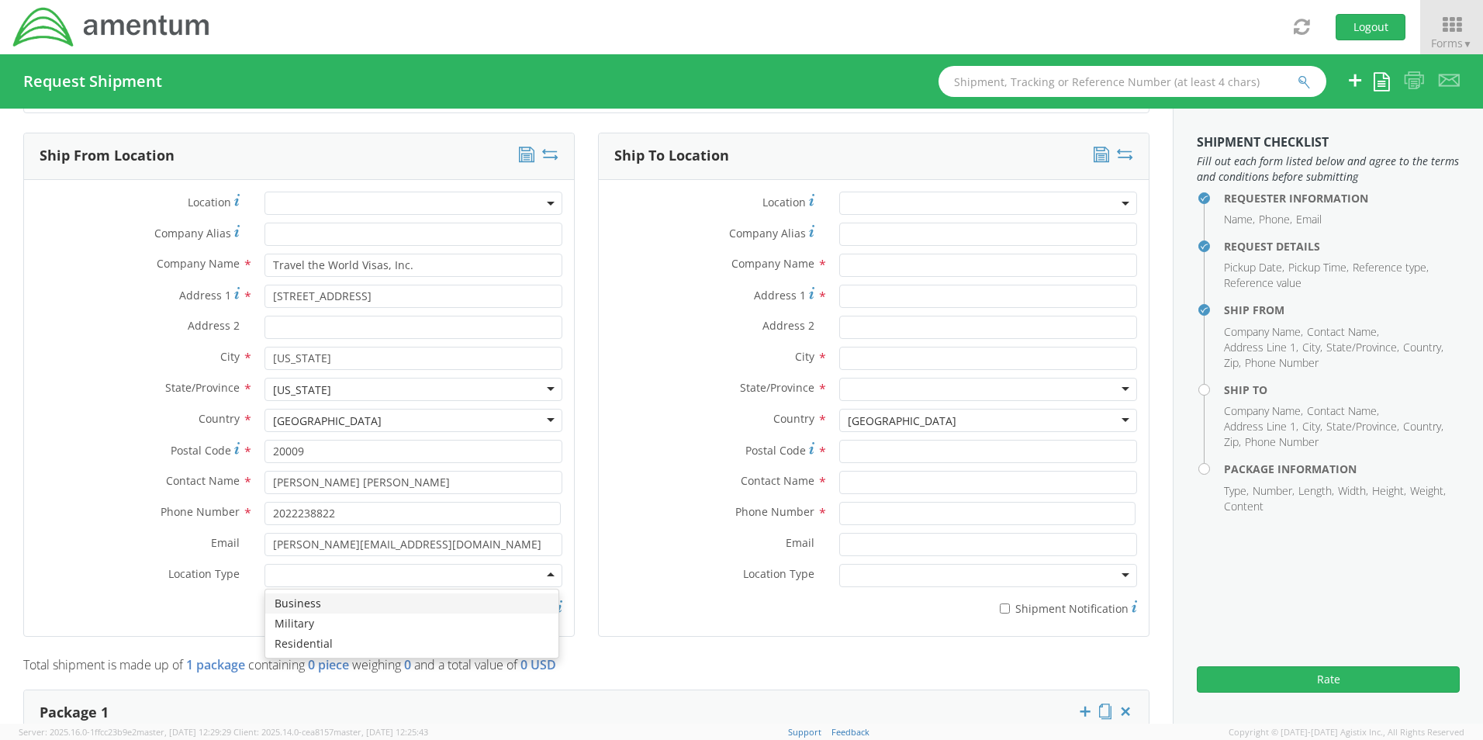
scroll to position [775, 0]
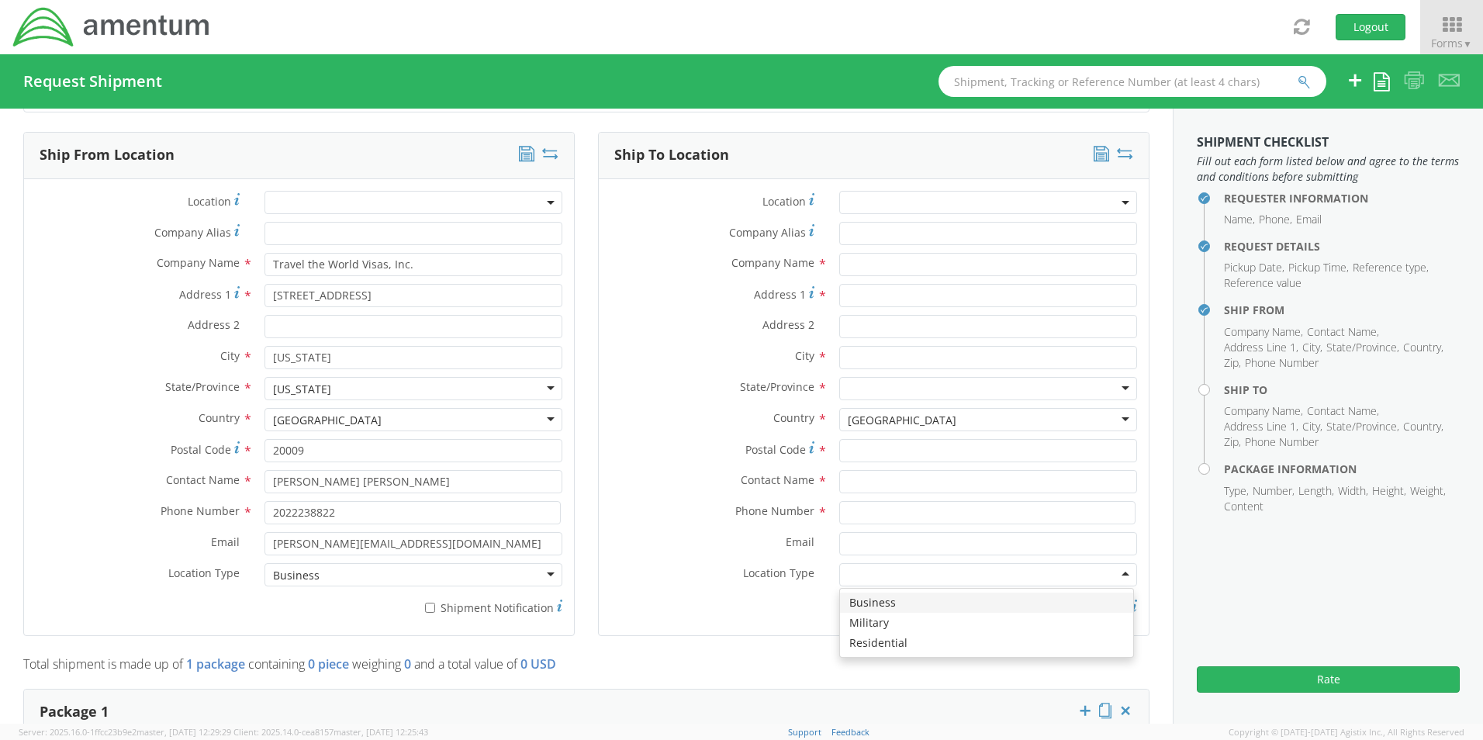
click at [858, 575] on div at bounding box center [988, 574] width 298 height 23
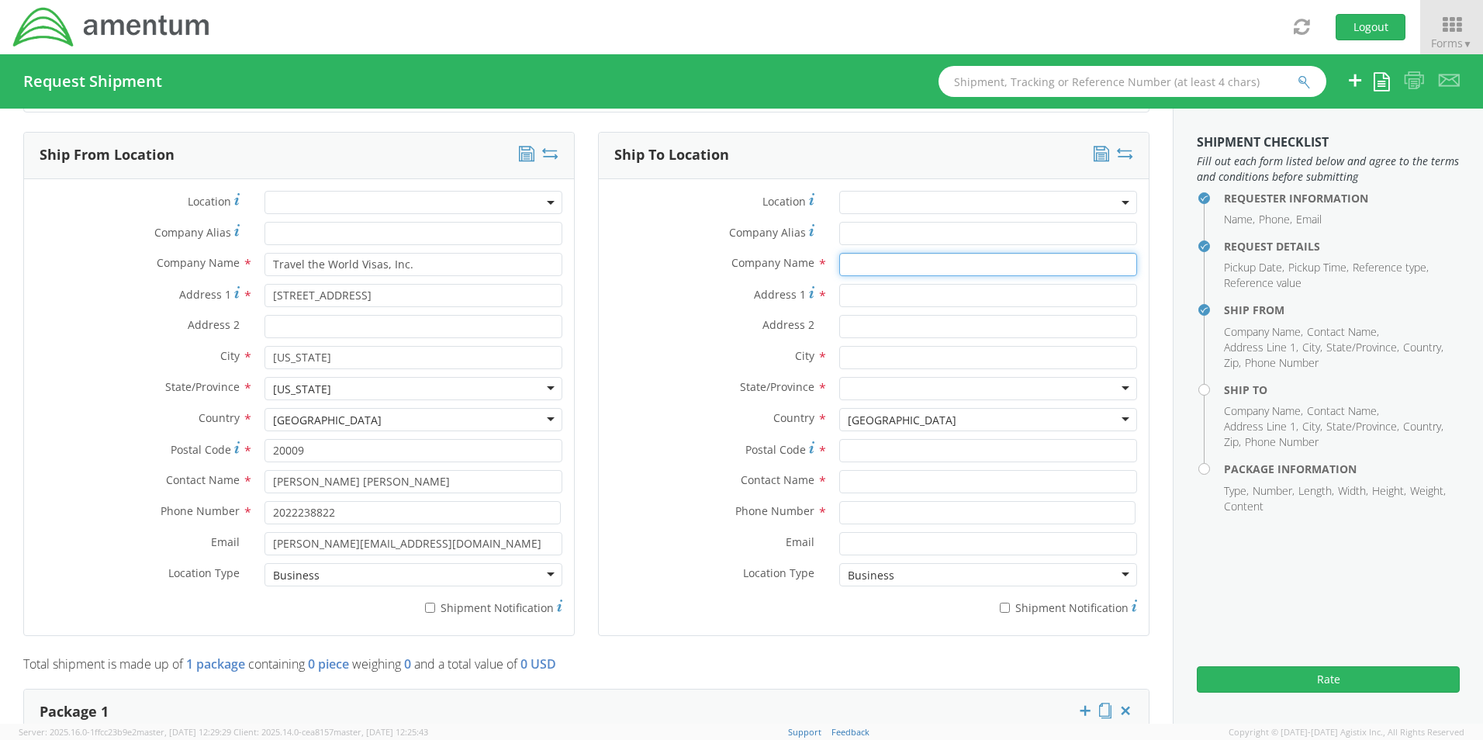
click at [845, 269] on input "text" at bounding box center [988, 264] width 298 height 23
drag, startPoint x: 882, startPoint y: 274, endPoint x: 828, endPoint y: 272, distance: 54.3
click at [828, 272] on div "URS" at bounding box center [987, 264] width 321 height 23
paste input "Federal Services, Inc."
type input "URS Federal Services, Inc."
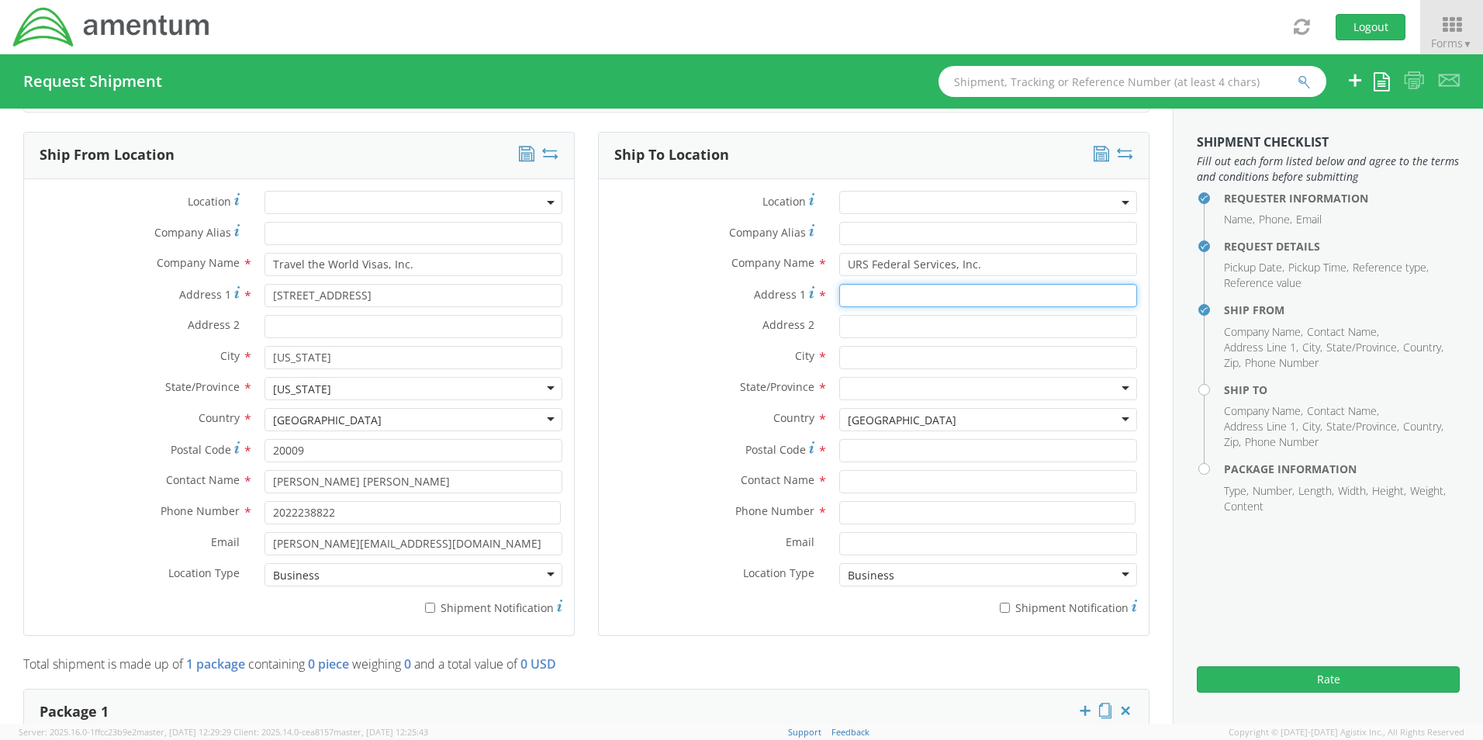
click at [850, 299] on input "Address 1 *" at bounding box center [988, 295] width 298 height 23
click at [839, 298] on input "Address 1 *" at bounding box center [988, 295] width 298 height 23
paste input "AFSBn-KU"
type input "AFSBn-KU"
click at [868, 331] on input "Address 2 *" at bounding box center [988, 326] width 298 height 23
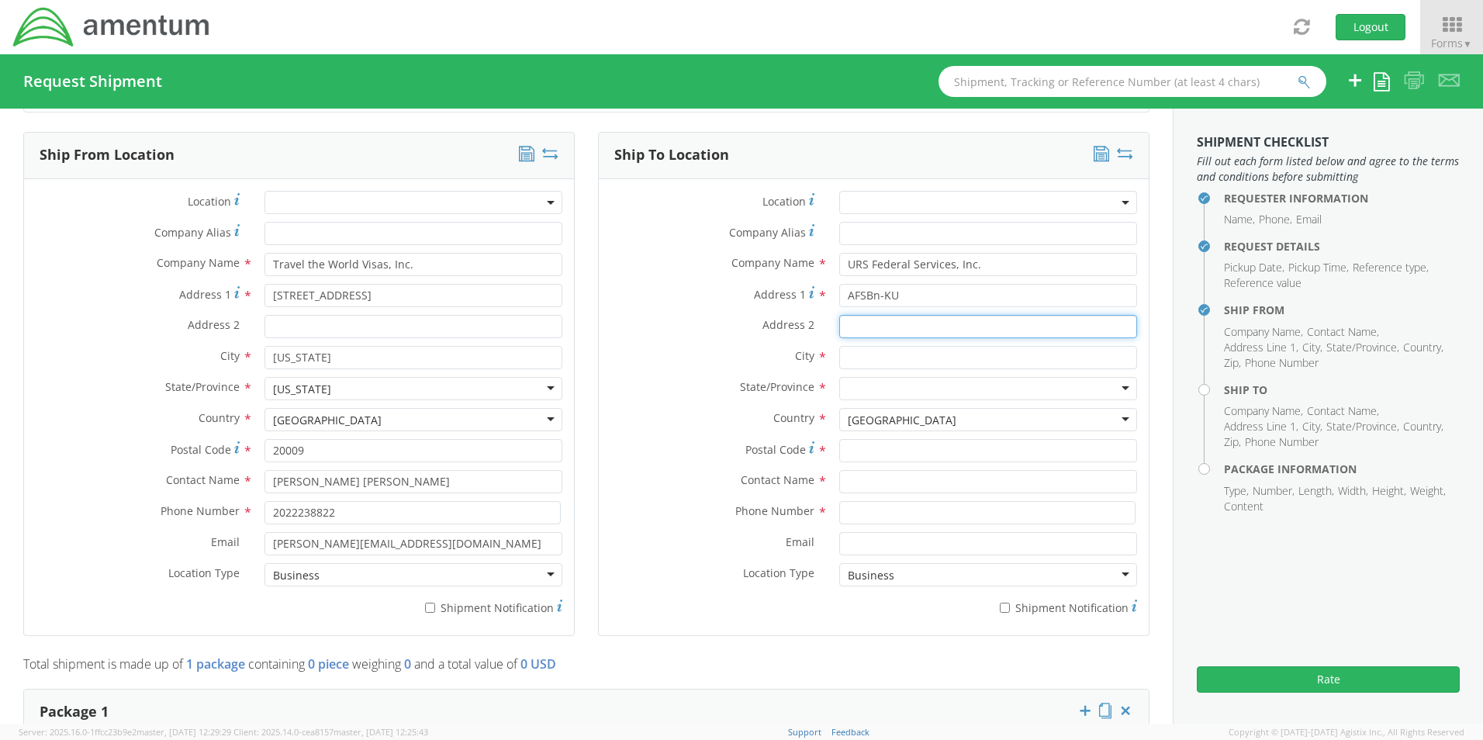
paste input "AMC (FWD) APS-5"
type input "AMC (FWD) APS-5"
click at [843, 363] on input "text" at bounding box center [988, 357] width 298 height 23
drag, startPoint x: 863, startPoint y: 356, endPoint x: 837, endPoint y: 358, distance: 25.7
click at [839, 358] on input "C" at bounding box center [988, 357] width 298 height 23
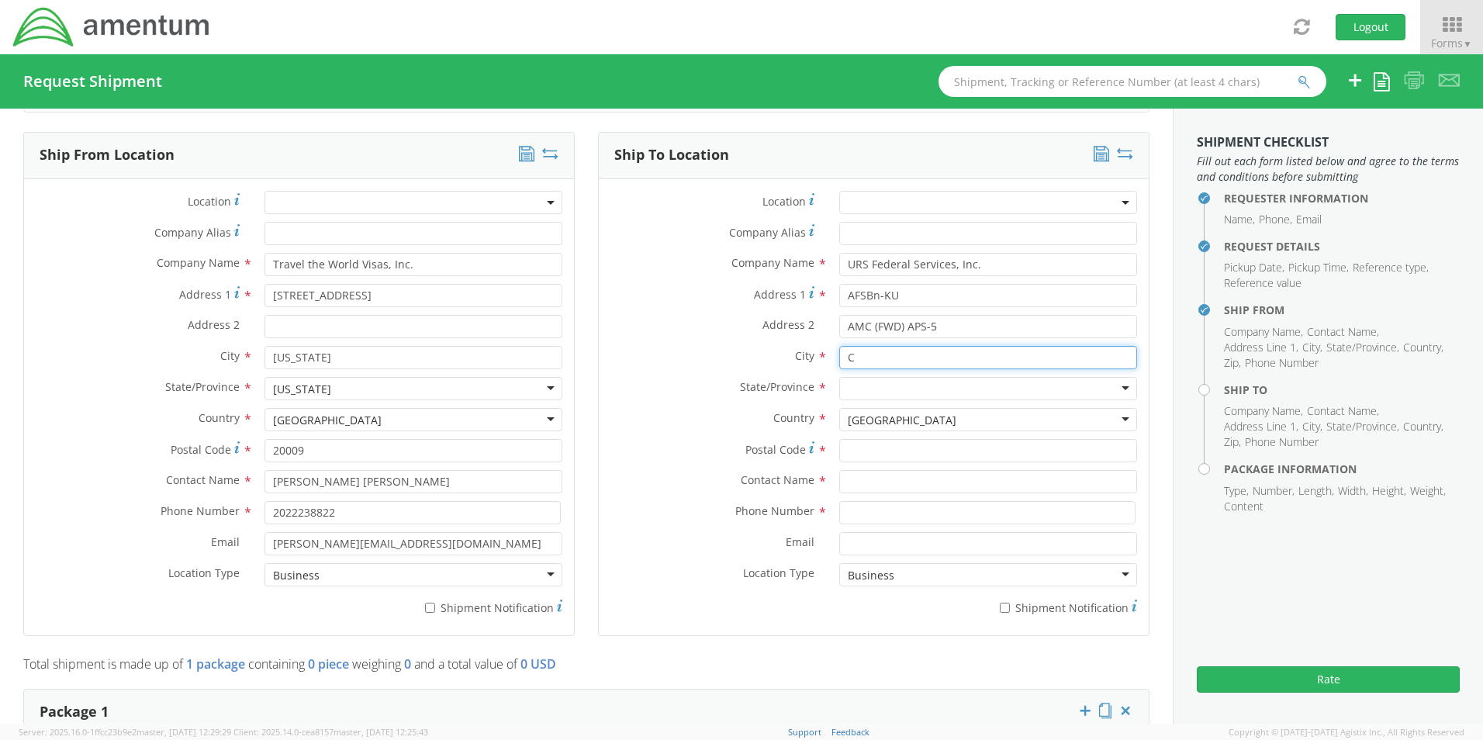
paste input "amp [PERSON_NAME]"
type input "Camp Arifjan"
click at [862, 418] on div "[GEOGRAPHIC_DATA]" at bounding box center [901, 420] width 109 height 16
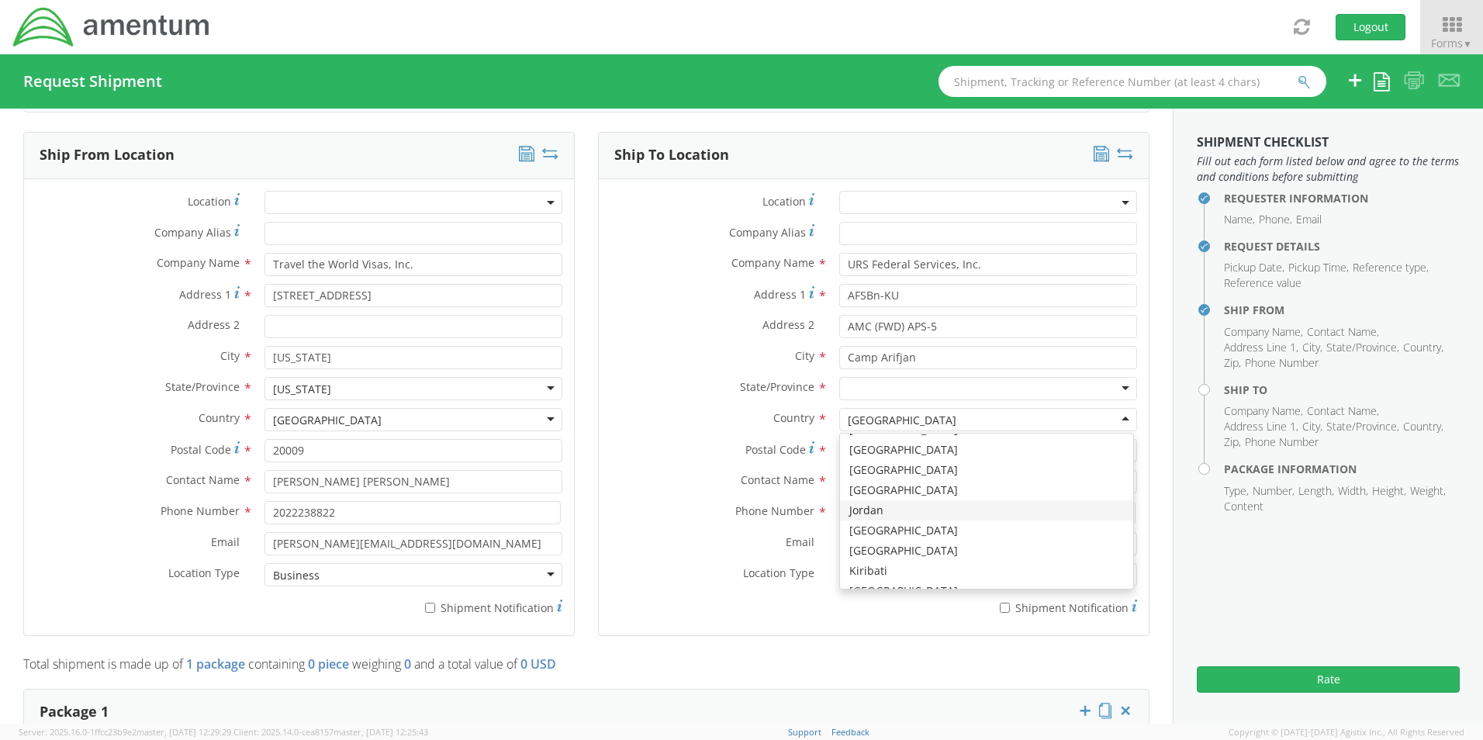
scroll to position [2048, 0]
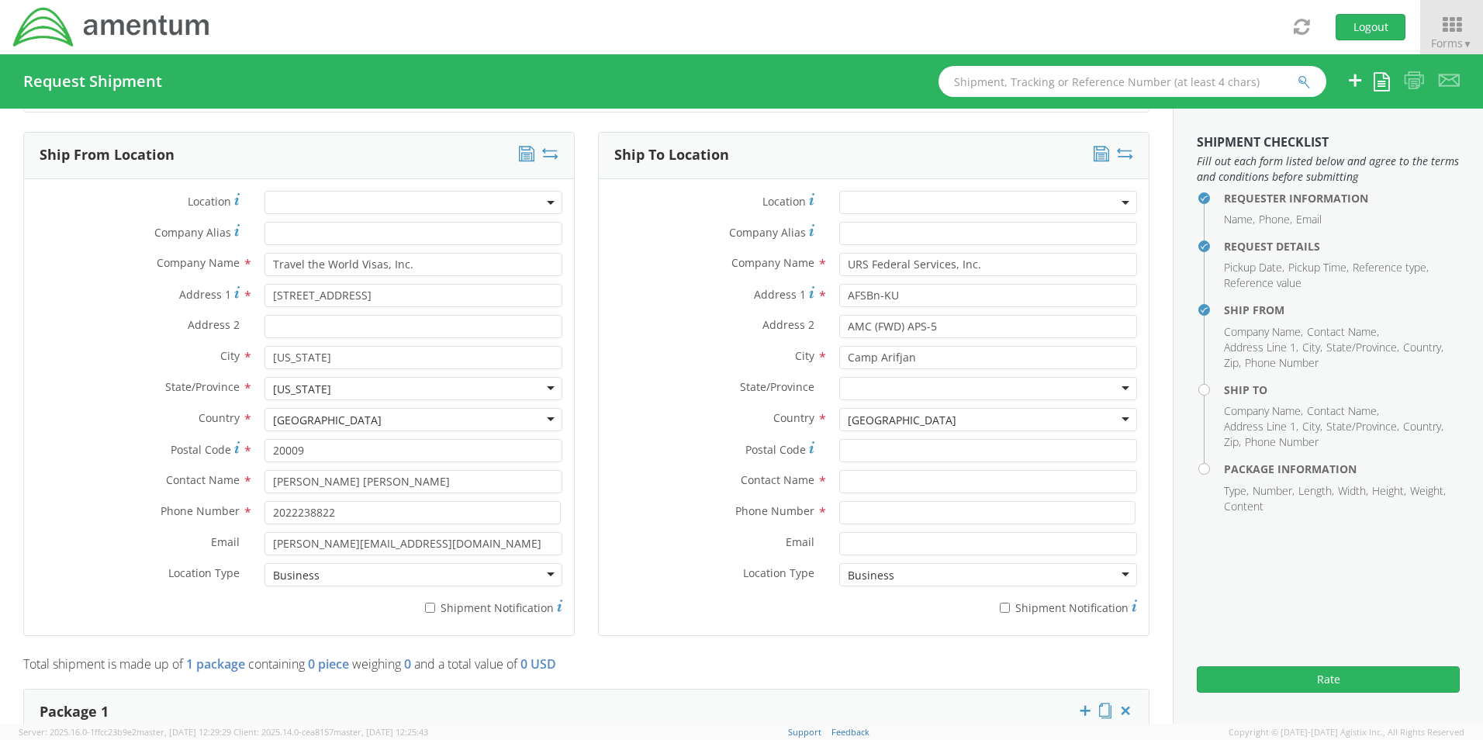
click at [854, 392] on div at bounding box center [988, 388] width 298 height 23
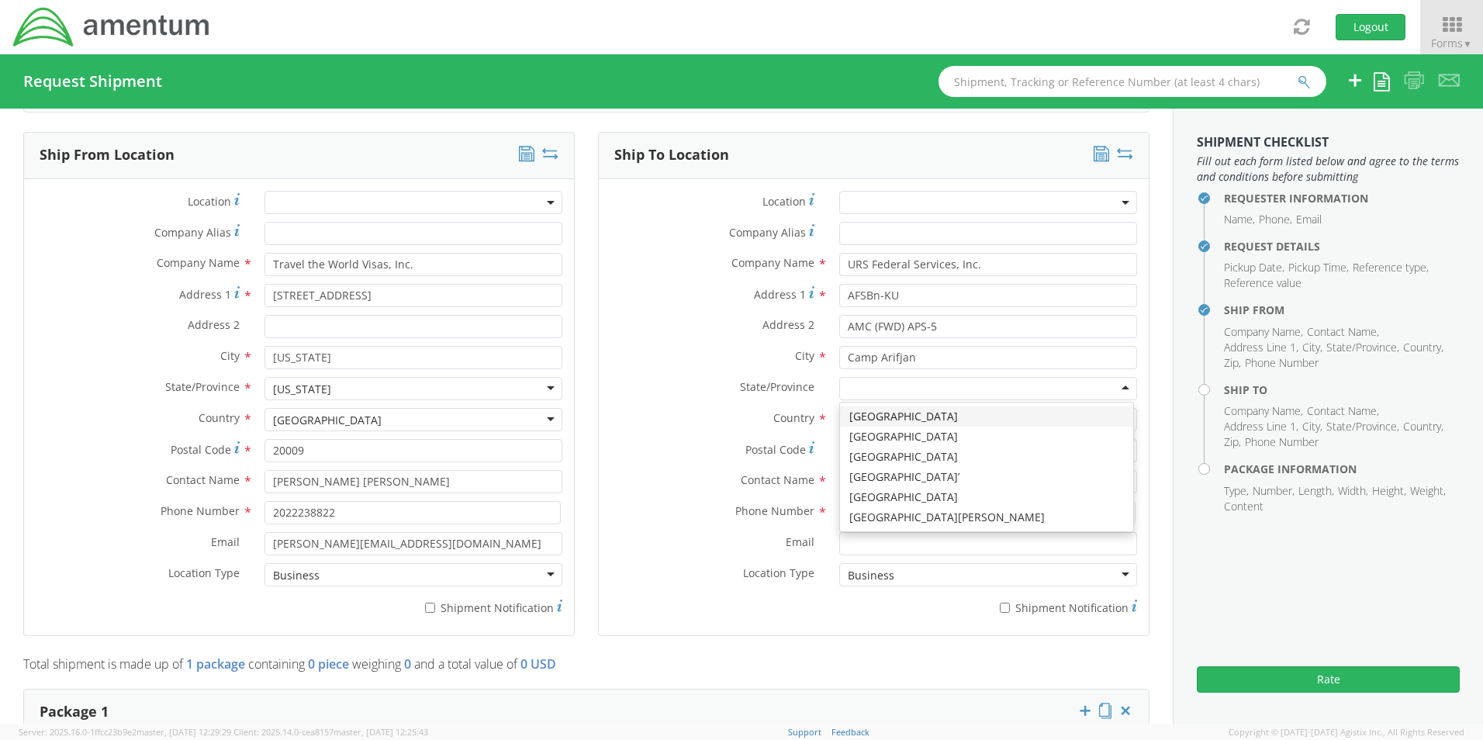
click at [854, 392] on div at bounding box center [988, 388] width 298 height 23
click at [709, 415] on label "Country *" at bounding box center [713, 418] width 229 height 20
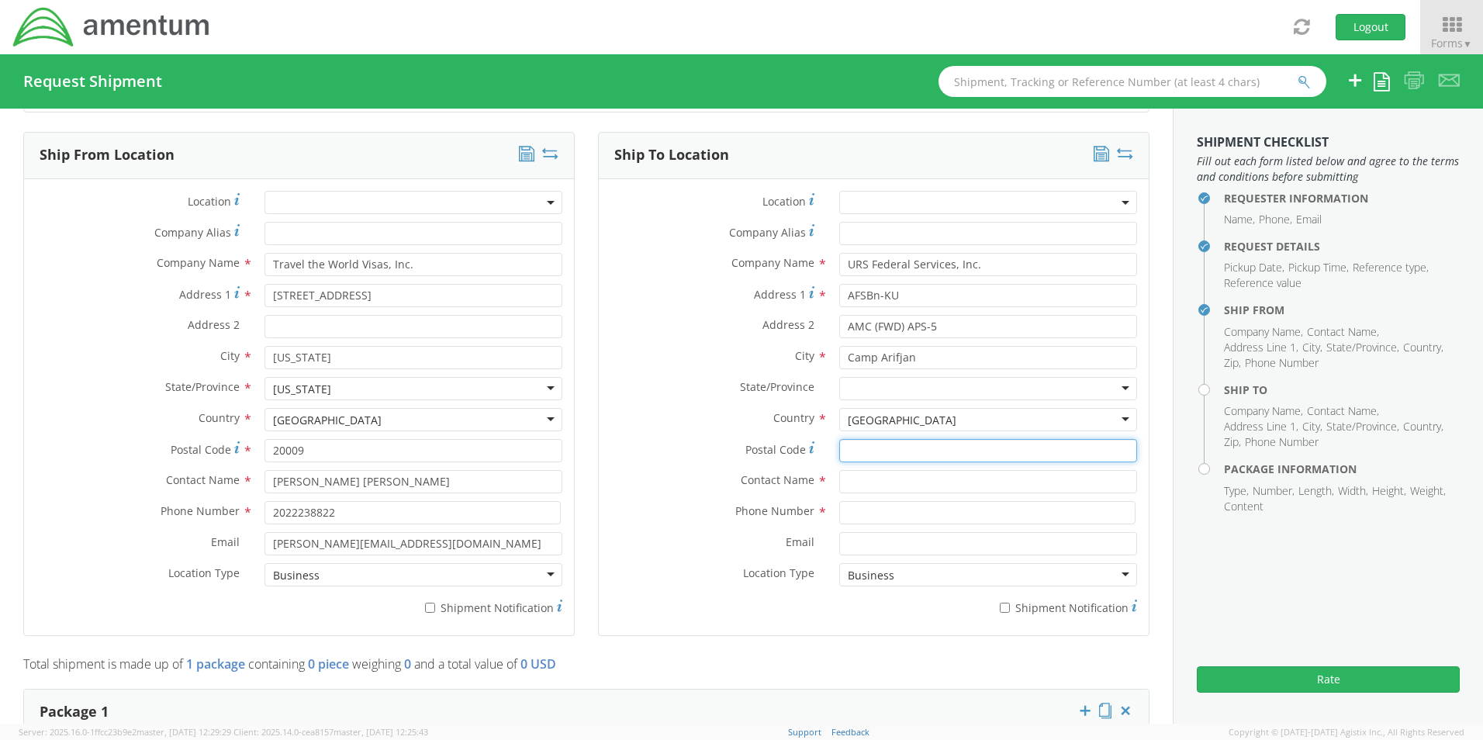
click at [855, 446] on input "Postal Code *" at bounding box center [988, 450] width 298 height 23
click at [856, 450] on input "Postal Code *" at bounding box center [988, 450] width 298 height 23
paste input "09366"
type input "09366"
click at [843, 482] on input "text" at bounding box center [988, 481] width 298 height 23
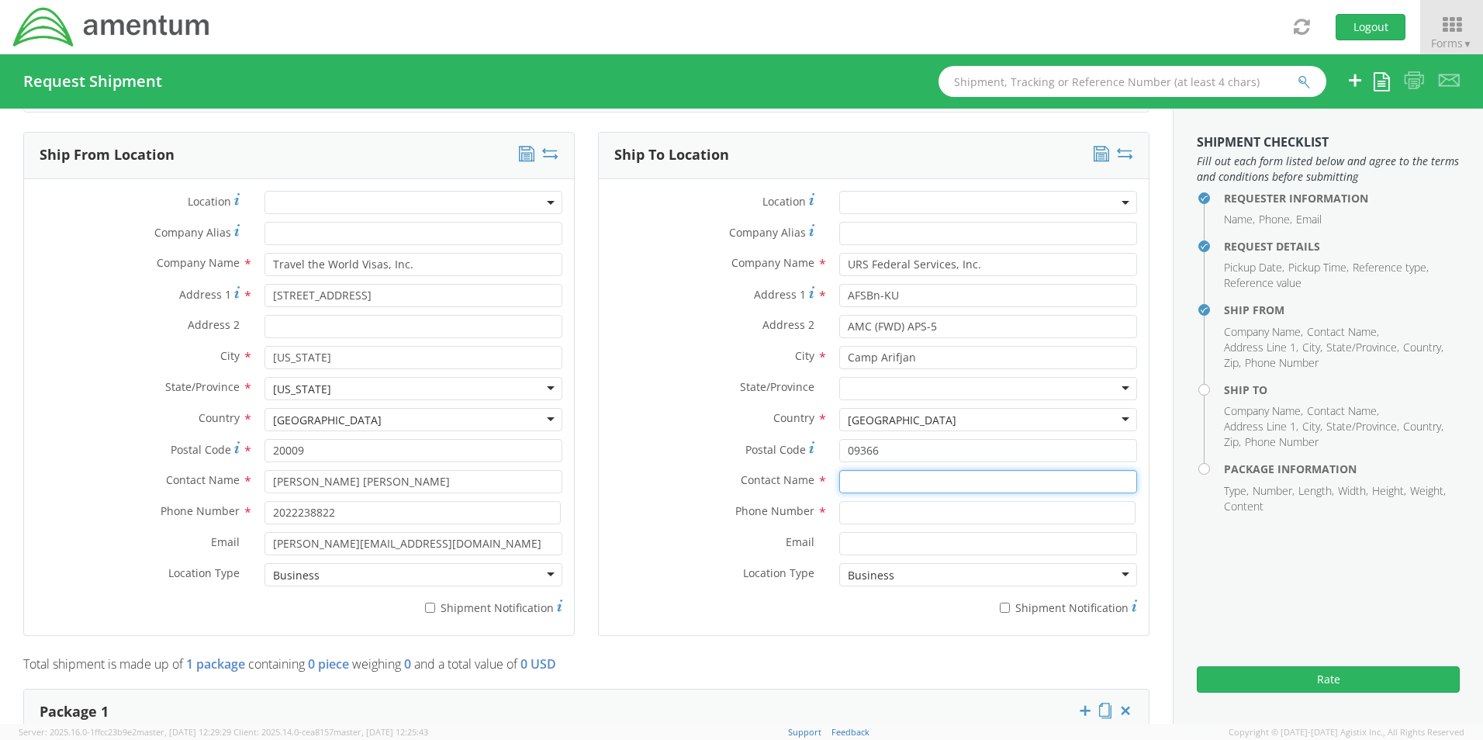
paste input "C/O APS-5 HR Depart – [PERSON_NAME]"
drag, startPoint x: 958, startPoint y: 484, endPoint x: 1044, endPoint y: 474, distance: 86.7
click at [1044, 474] on input "C/O APS-5 HR Depart – [PERSON_NAME]" at bounding box center [988, 481] width 298 height 23
type input "C/O APS-5 HR Depart – [PERSON_NAME]"
click at [851, 510] on input at bounding box center [987, 512] width 296 height 23
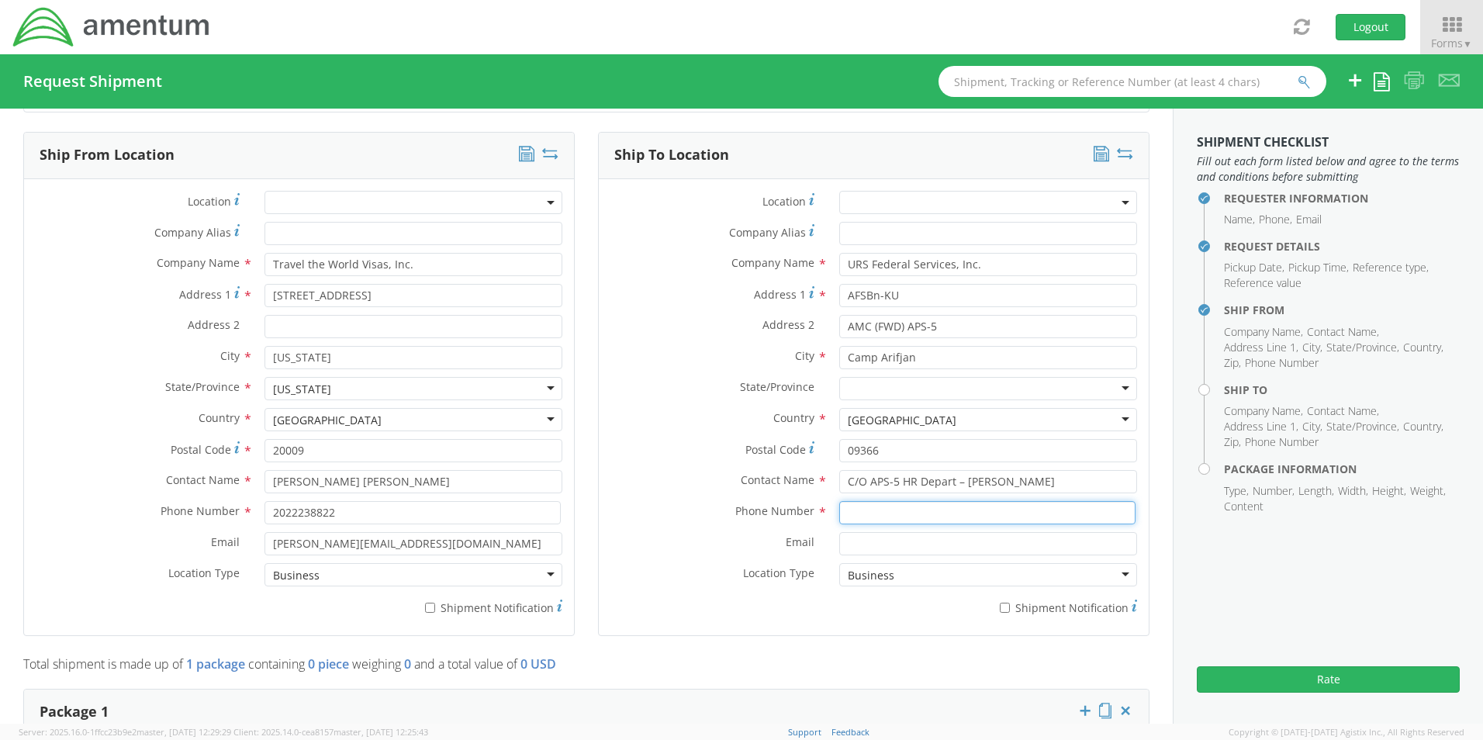
paste input "95535801"
type input "95535801"
drag, startPoint x: 1034, startPoint y: 486, endPoint x: 958, endPoint y: 493, distance: 76.3
click at [958, 493] on div "Contact Name * C/O APS-5 HR Depart – [PERSON_NAME]" at bounding box center [874, 485] width 550 height 31
click at [892, 548] on input "Email *" at bounding box center [988, 543] width 298 height 23
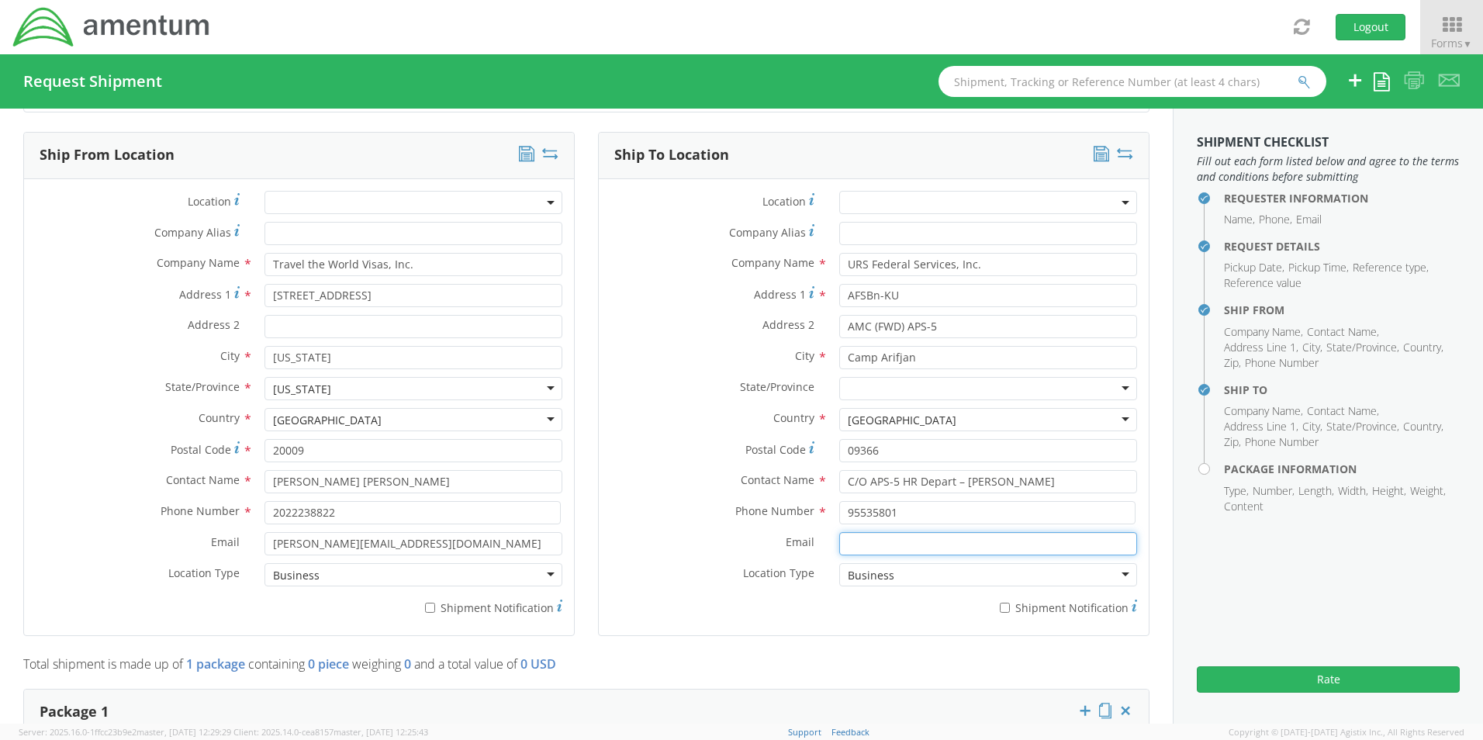
paste input "[PERSON_NAME]"
click at [885, 548] on input "[PERSON_NAME]" at bounding box center [988, 543] width 298 height 23
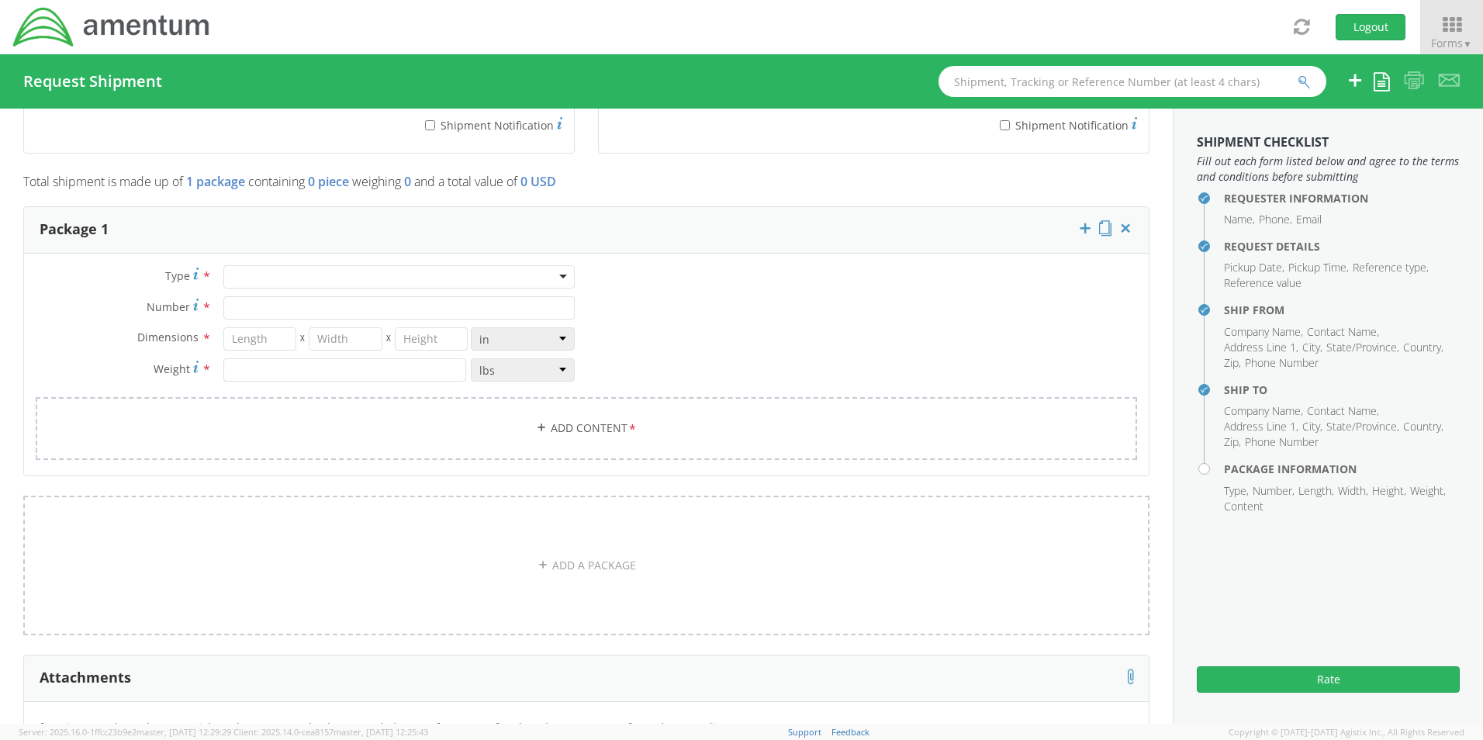
scroll to position [1318, 0]
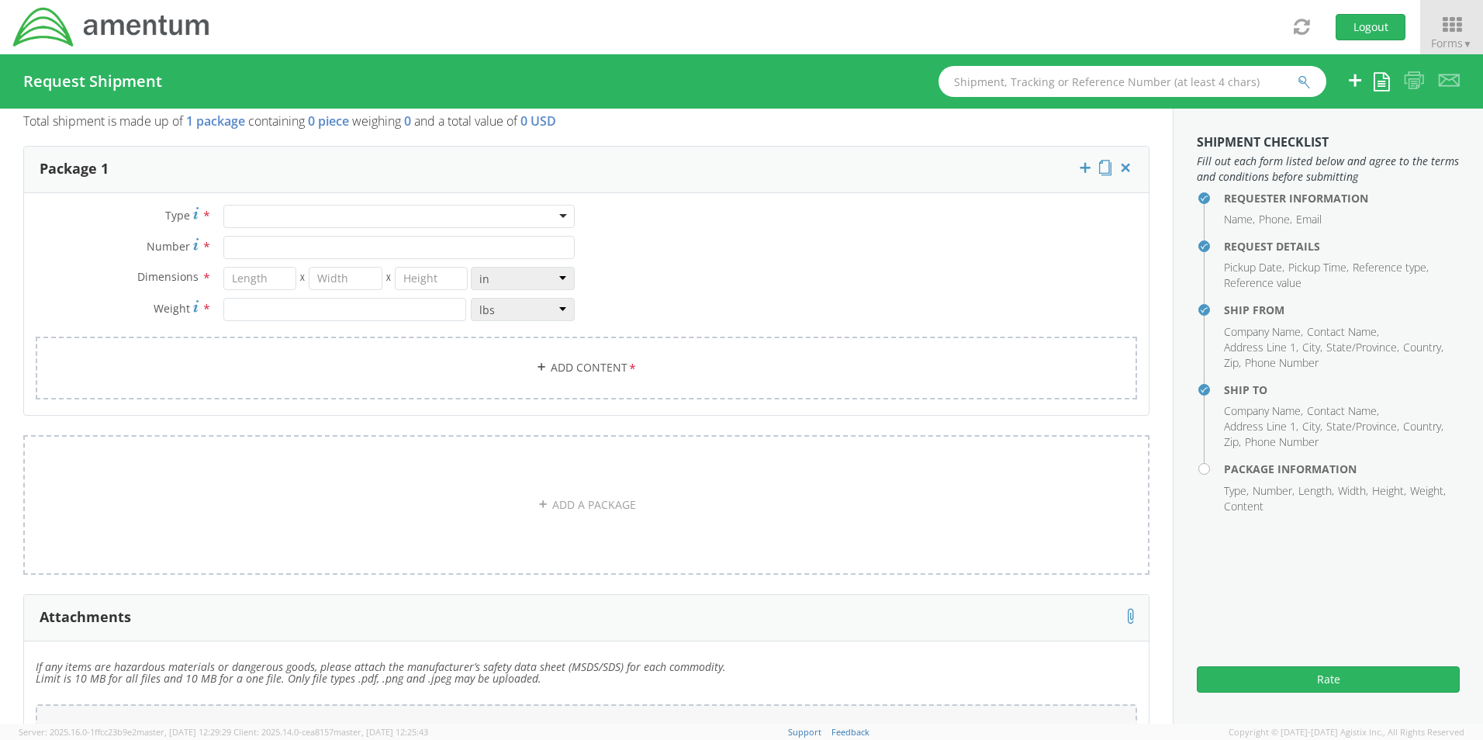
type input "[PERSON_NAME][EMAIL_ADDRESS][DOMAIN_NAME]"
click at [558, 221] on div at bounding box center [398, 216] width 351 height 23
type input "1"
type input "9.5"
type input "12.5"
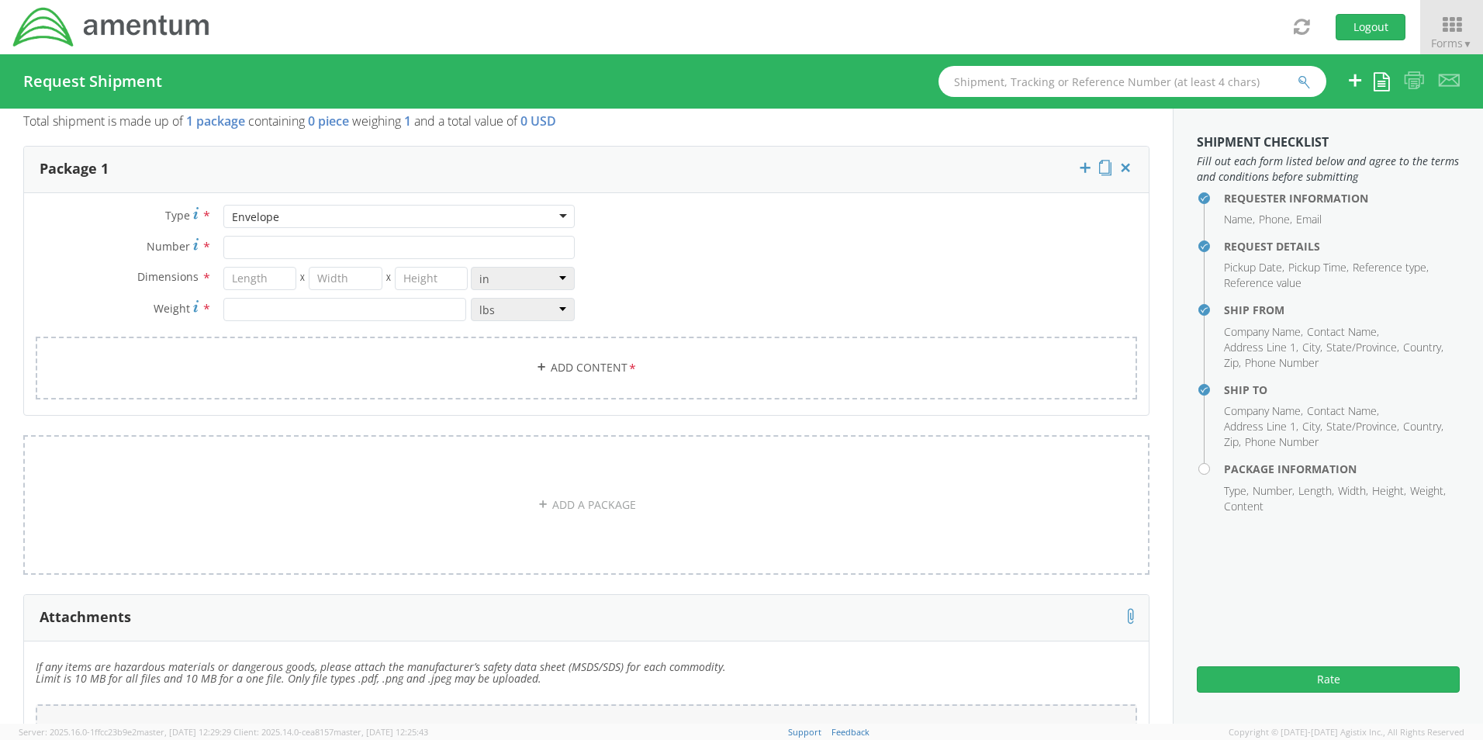
type input "0.25"
type input "1"
click at [515, 385] on link "Add Content *" at bounding box center [586, 368] width 1101 height 63
select select
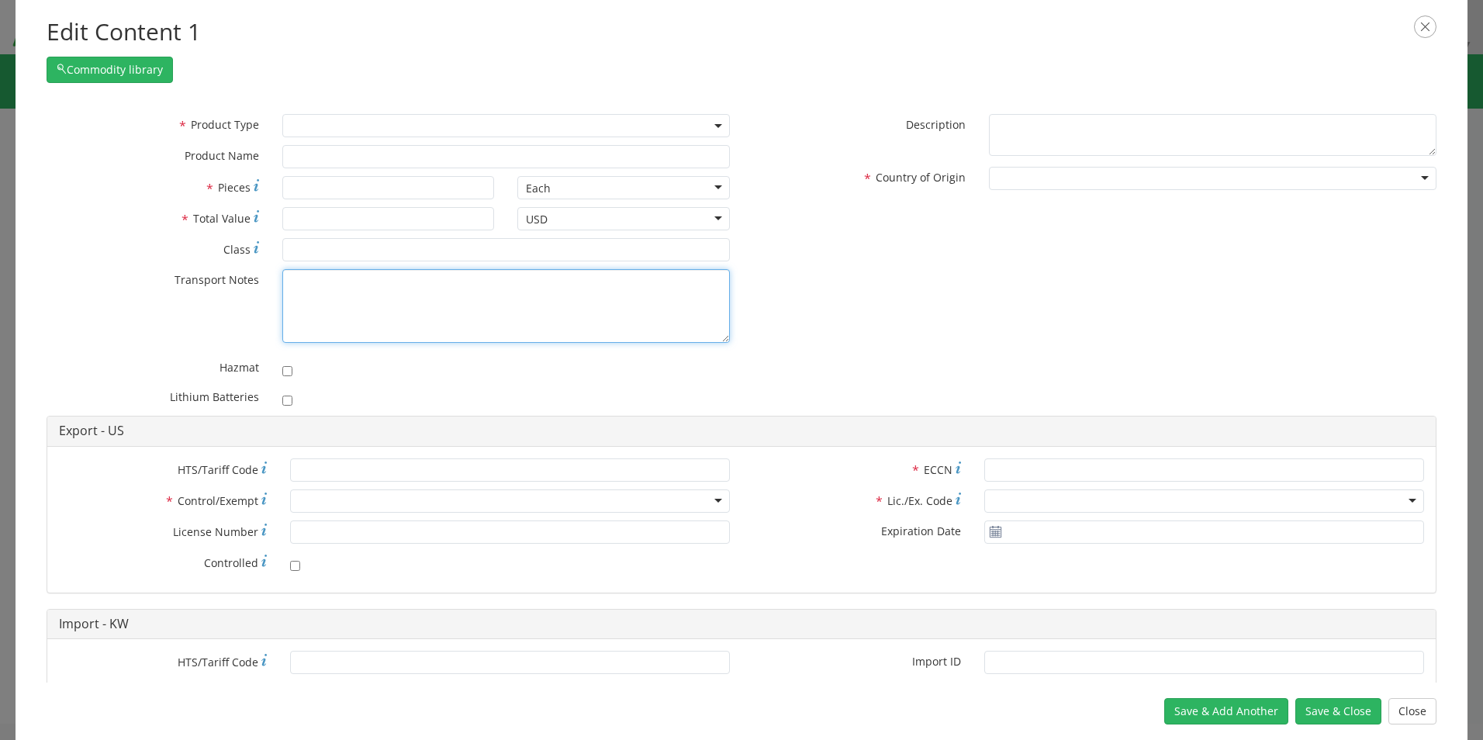
click at [364, 292] on textarea "* Transport Notes" at bounding box center [505, 306] width 447 height 74
paste textarea "(6) Completed PCC - Visas: [PERSON_NAME] [PERSON_NAME] [PERSON_NAME]-[PERSON_NA…"
type textarea "(6) Completed PCC - Visas: [PERSON_NAME] [PERSON_NAME] [PERSON_NAME]-[PERSON_NA…"
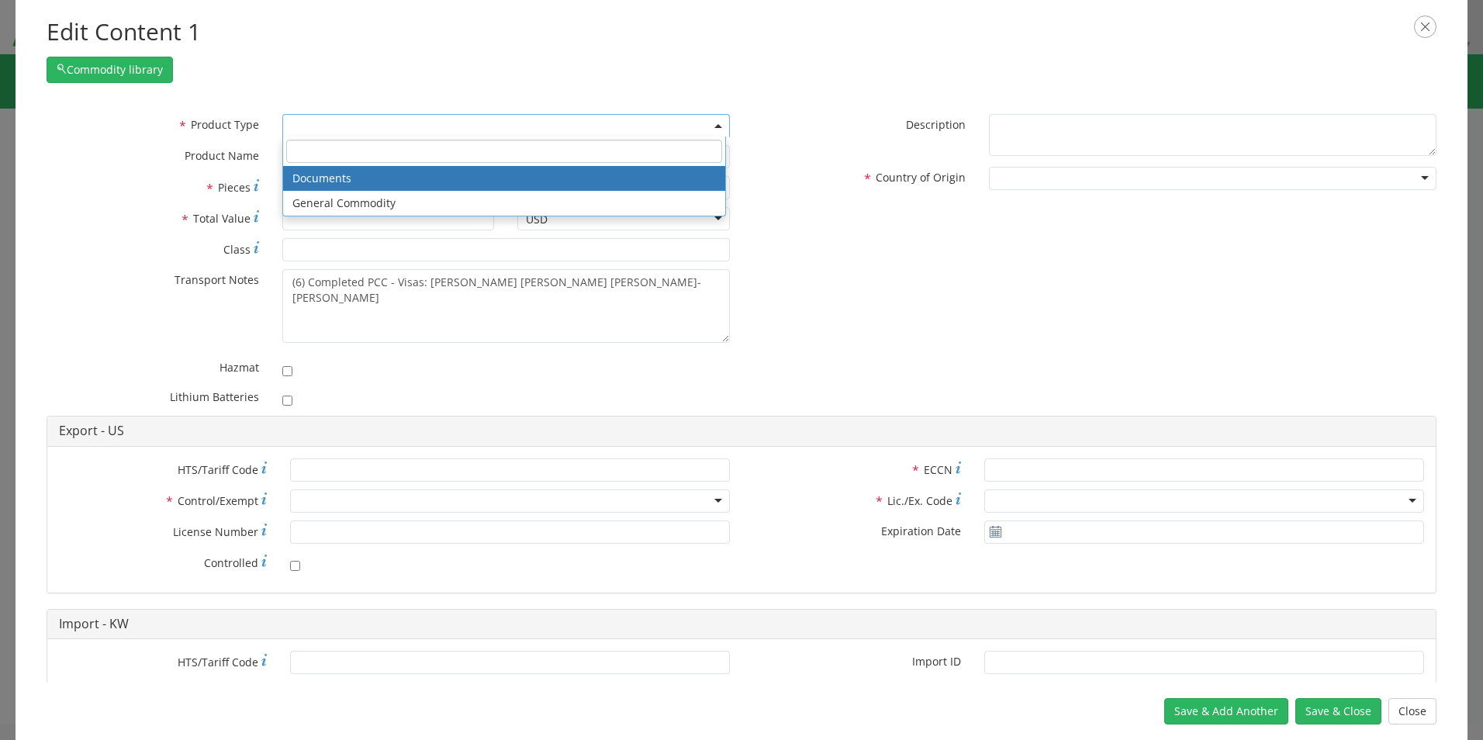
click at [317, 135] on span at bounding box center [505, 125] width 447 height 23
select select "DOCUMENT"
type input "Document"
type input "1"
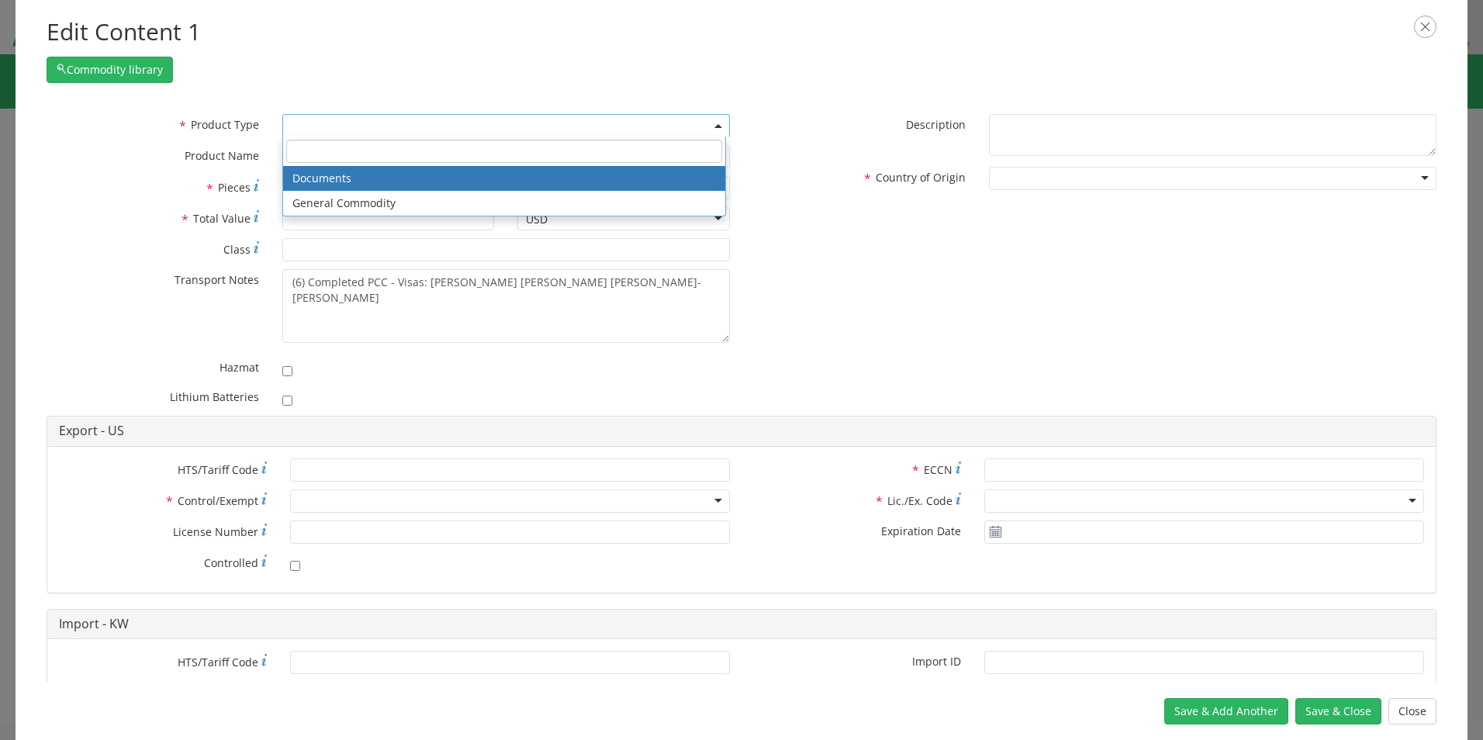
type textarea "Documents"
type input "4911.99.8000"
type input "EAR99"
type input "4911.99.8000"
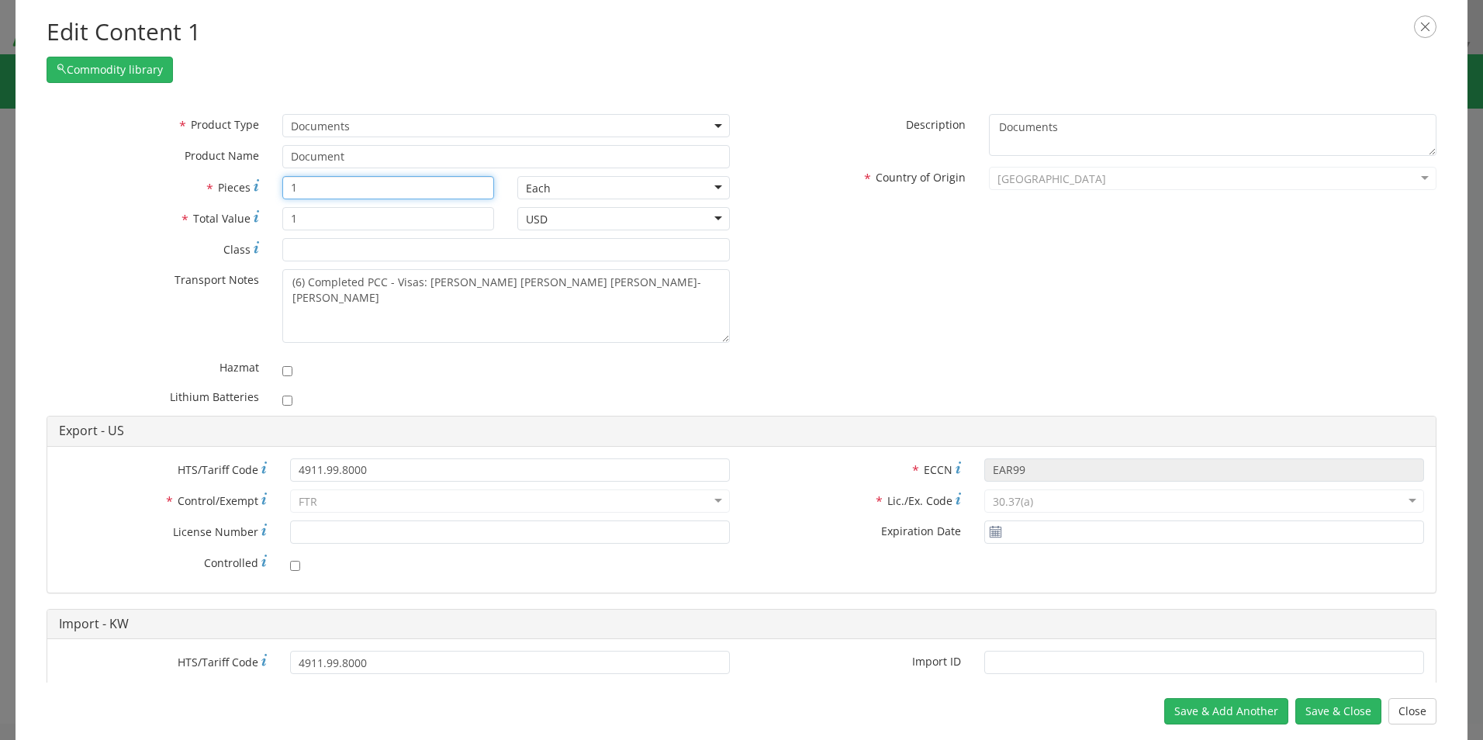
drag, startPoint x: 301, startPoint y: 189, endPoint x: 271, endPoint y: 193, distance: 30.5
click at [271, 192] on div "1" at bounding box center [389, 187] width 236 height 23
type input "6"
click at [892, 238] on div "* Product Type Documents General Commodity Documents * Product Name Document * …" at bounding box center [741, 265] width 1413 height 302
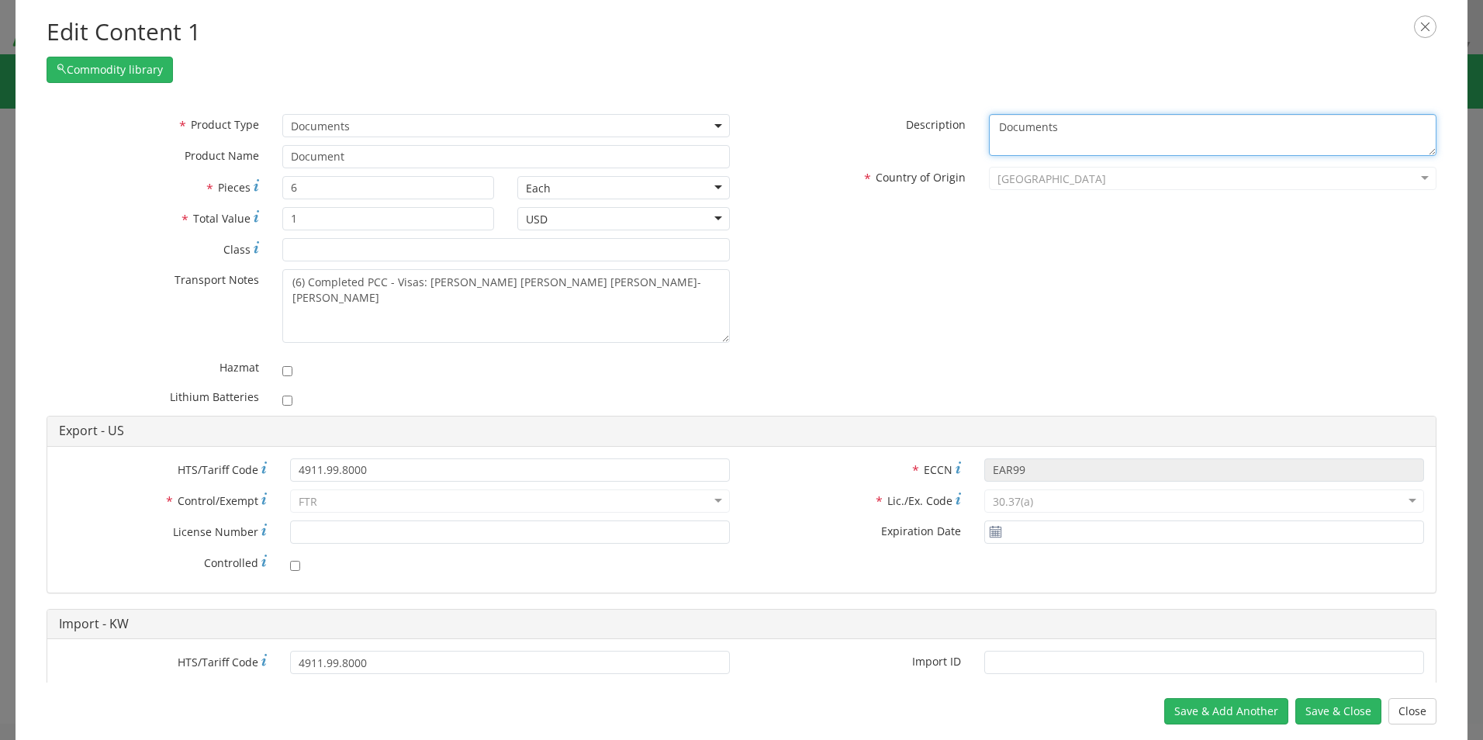
click at [1081, 131] on textarea "Documents" at bounding box center [1212, 135] width 447 height 43
paste textarea "(6) Completed PCC - Visas: [PERSON_NAME] [PERSON_NAME] [PERSON_NAME]-[PERSON_NA…"
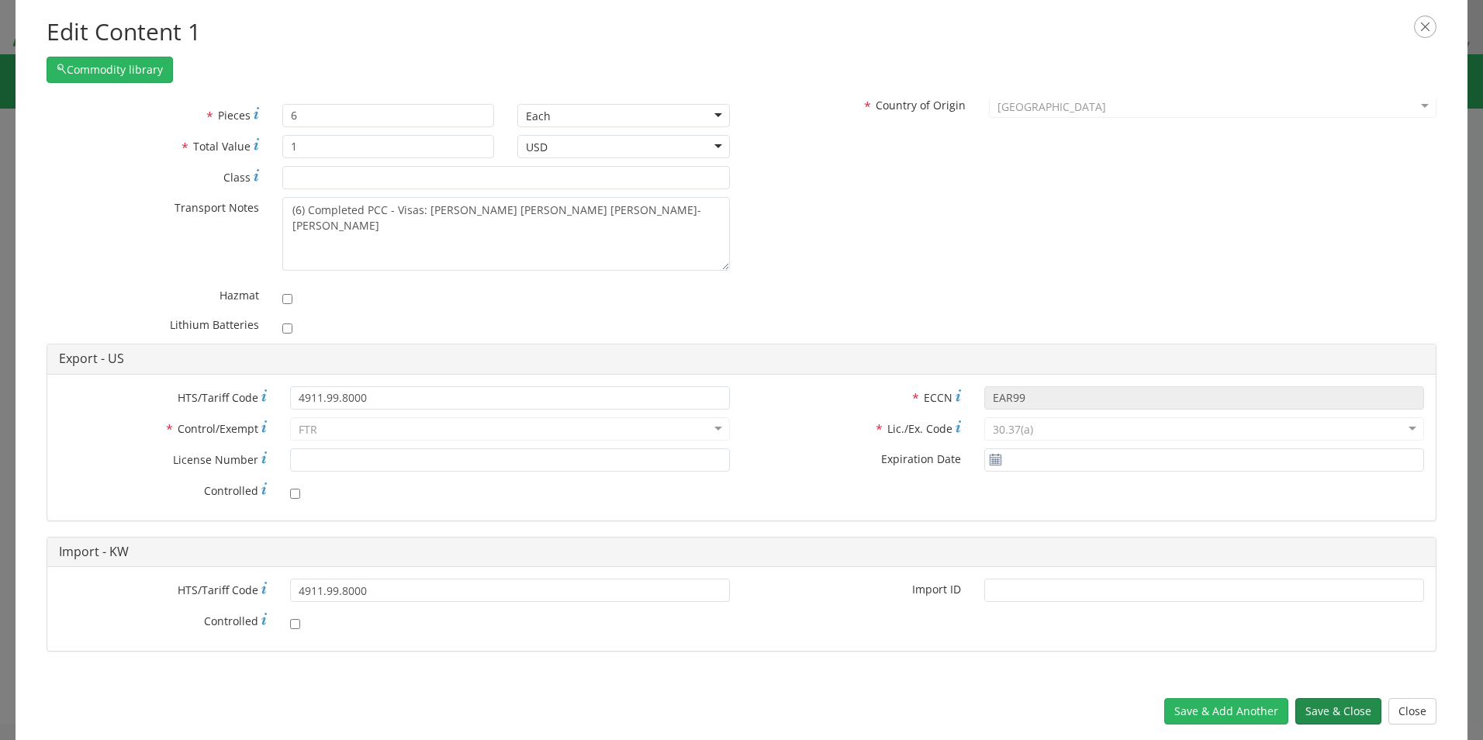
type textarea "Documents - (6) Completed PCC - Visas: [PERSON_NAME] [PERSON_NAME] [PERSON_NAME…"
click at [1310, 710] on button "Save & Close" at bounding box center [1338, 711] width 86 height 26
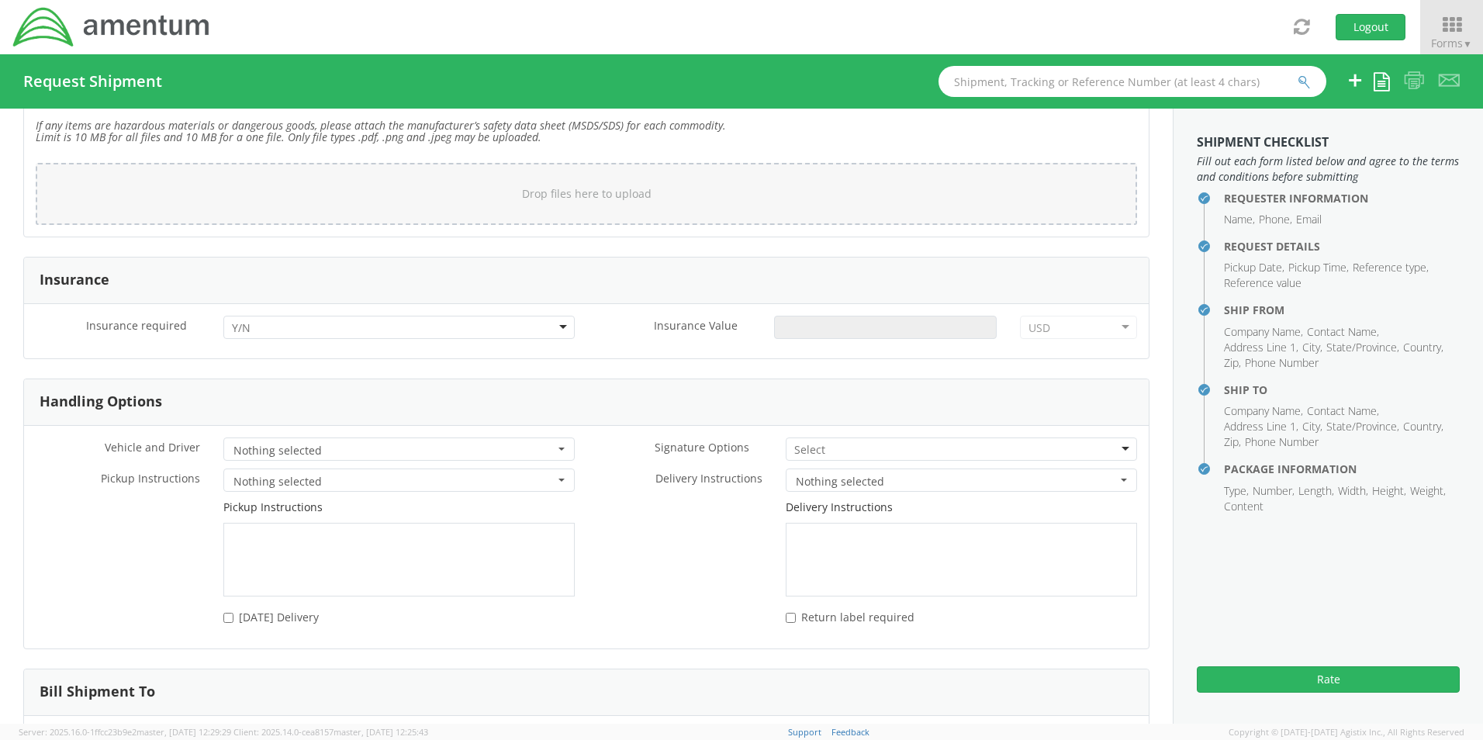
scroll to position [1938, 0]
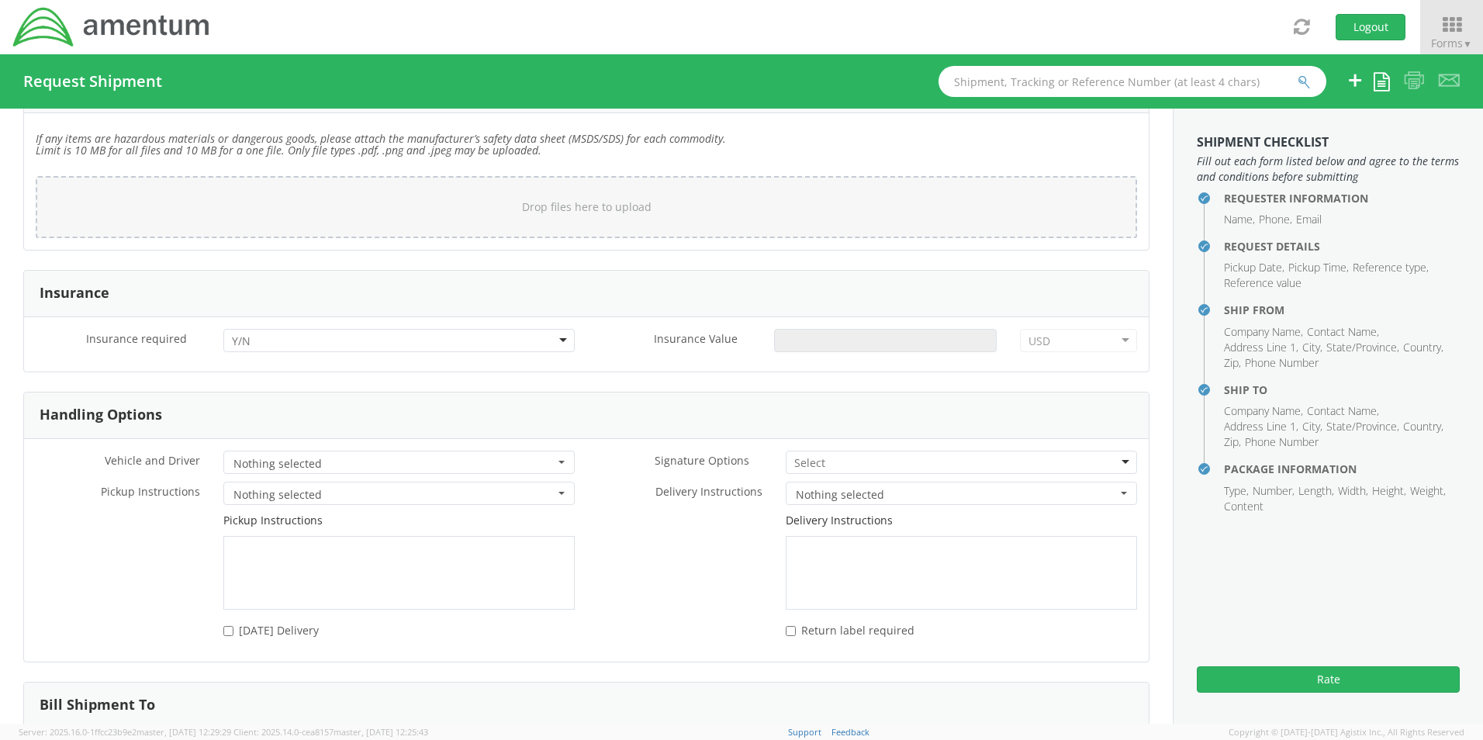
click at [851, 467] on div at bounding box center [960, 461] width 351 height 23
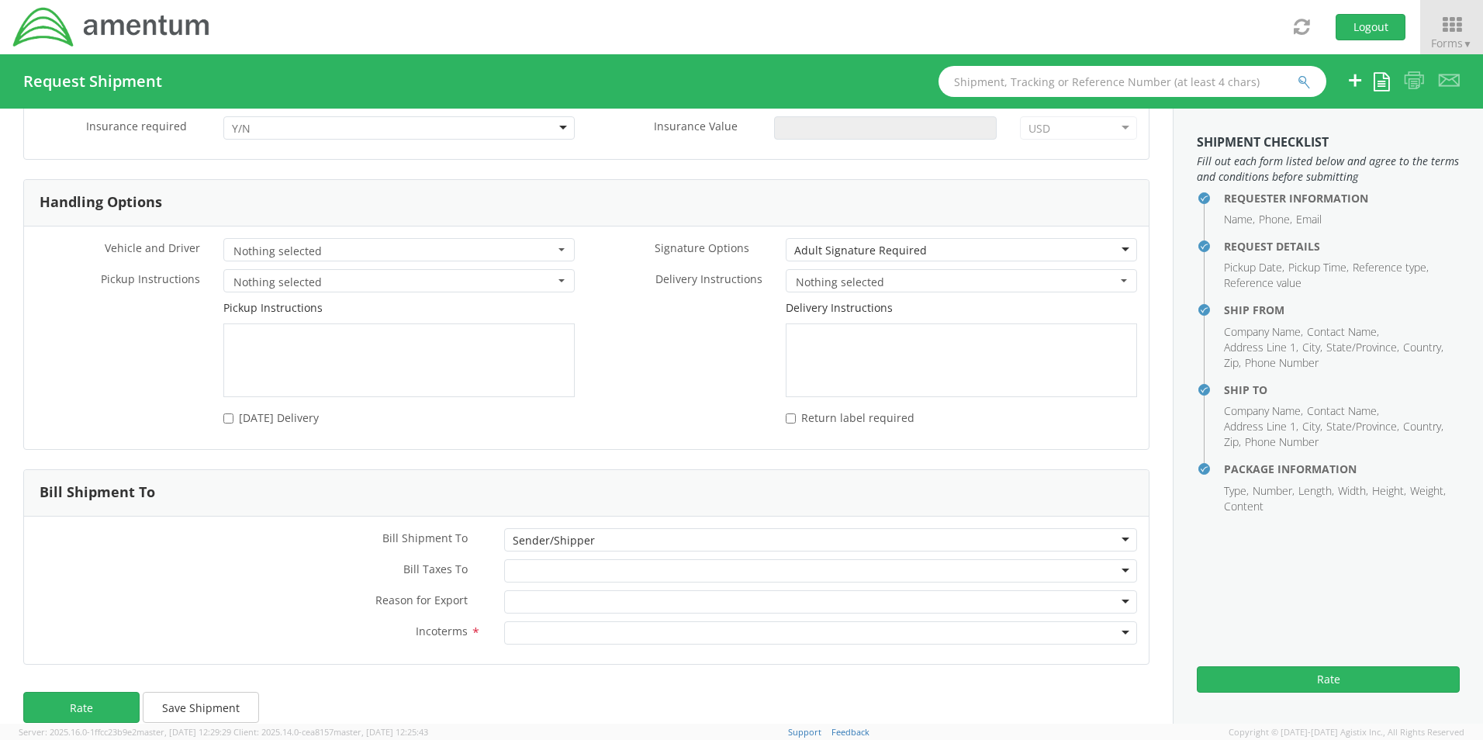
scroll to position [2173, 0]
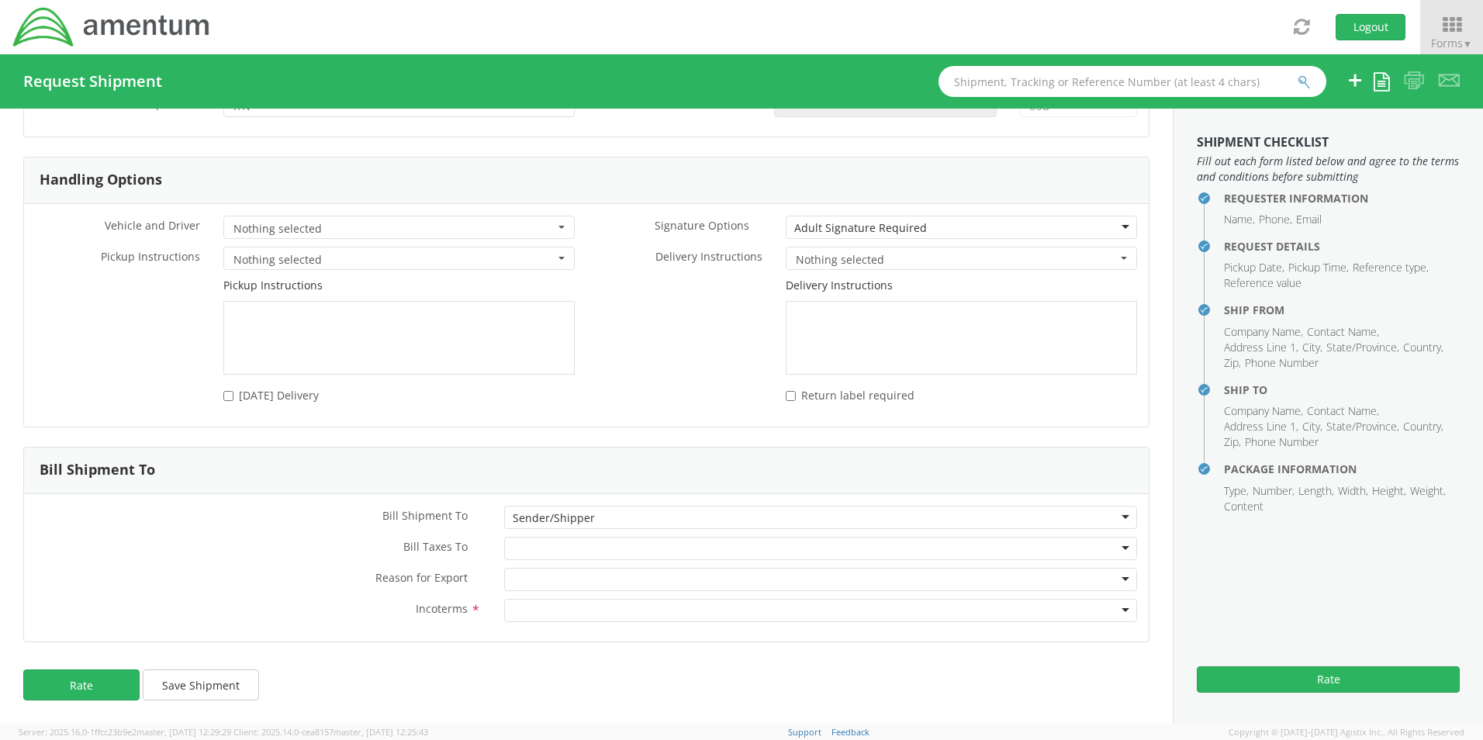
click at [531, 552] on div at bounding box center [820, 548] width 633 height 23
click at [544, 606] on div at bounding box center [820, 610] width 633 height 23
click at [1295, 676] on button "Rate" at bounding box center [1327, 679] width 263 height 26
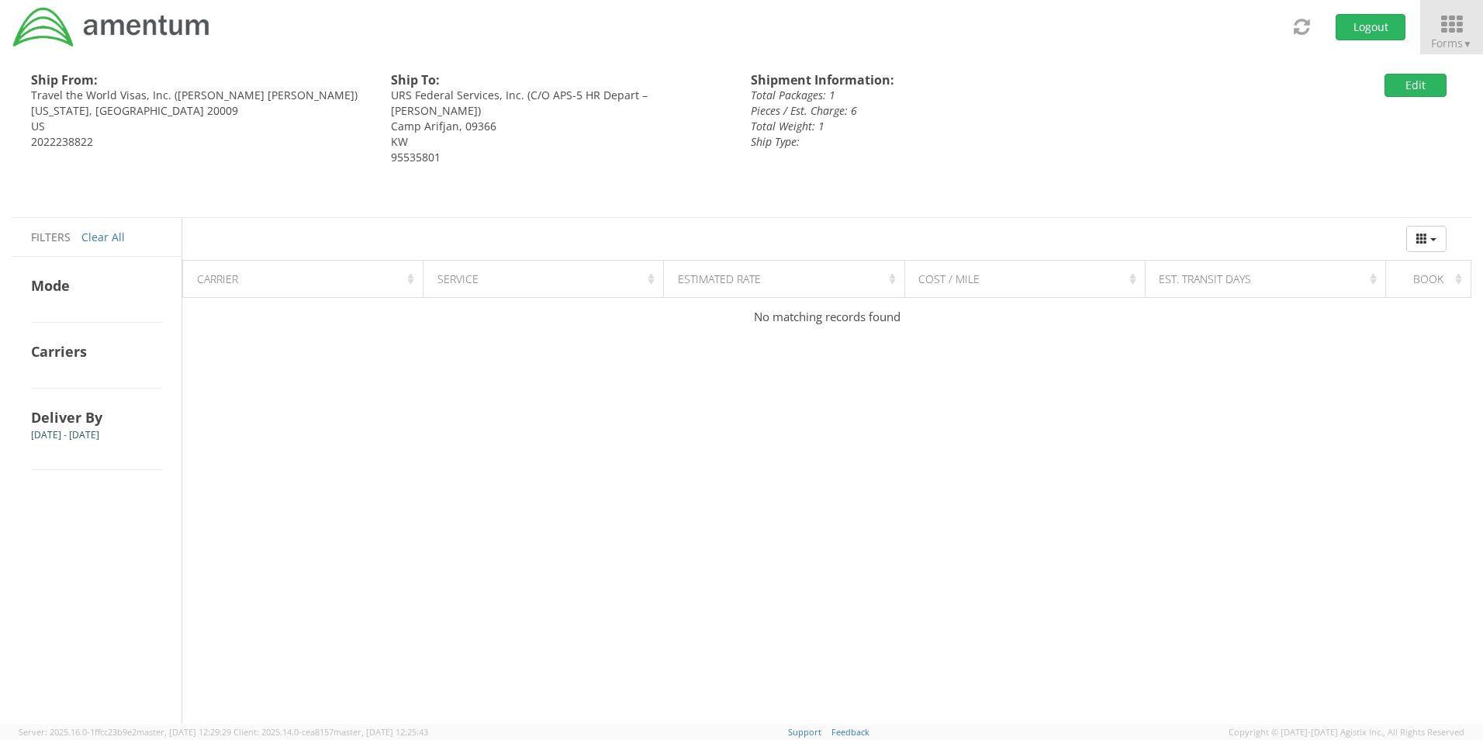
click at [1446, 29] on icon at bounding box center [1451, 25] width 72 height 22
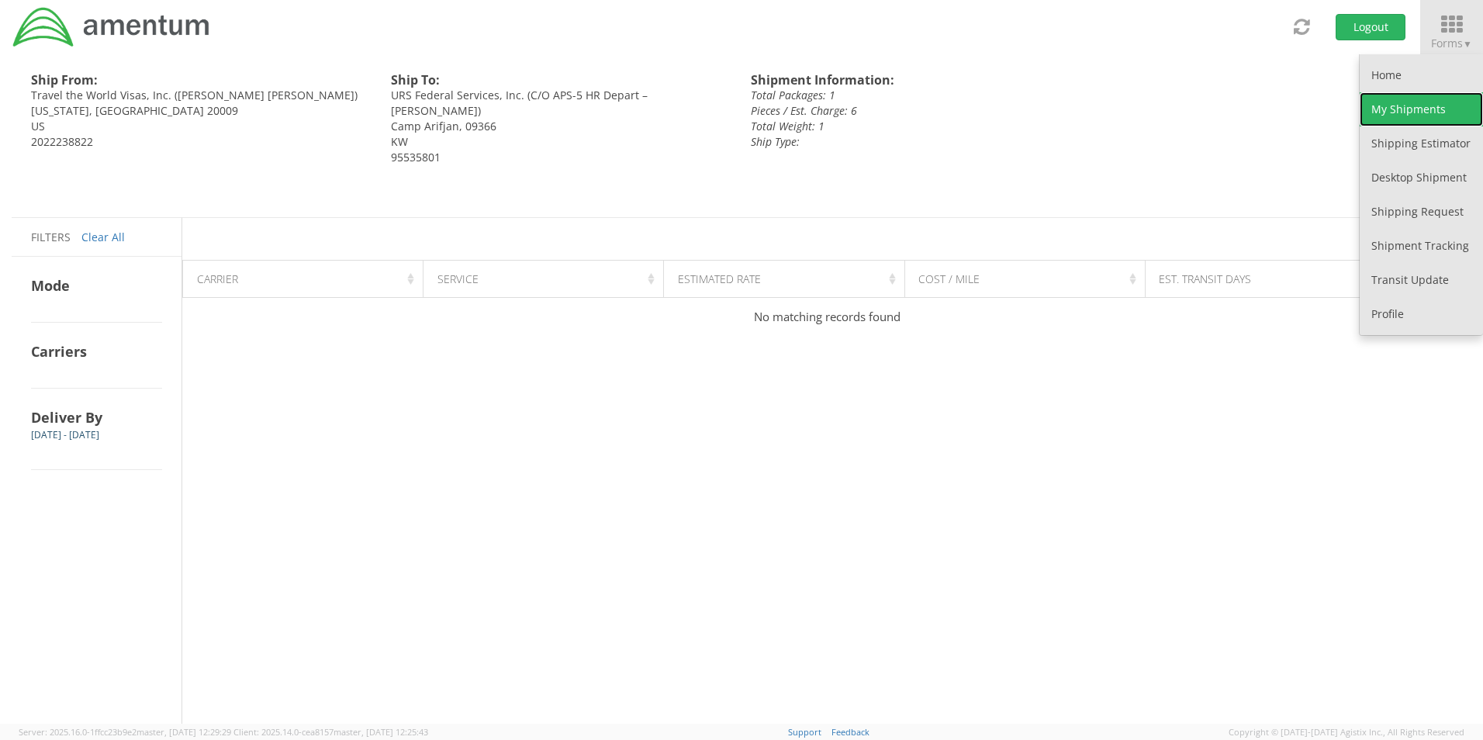
click at [1390, 110] on link "My Shipments" at bounding box center [1420, 109] width 123 height 34
